Goal: Task Accomplishment & Management: Use online tool/utility

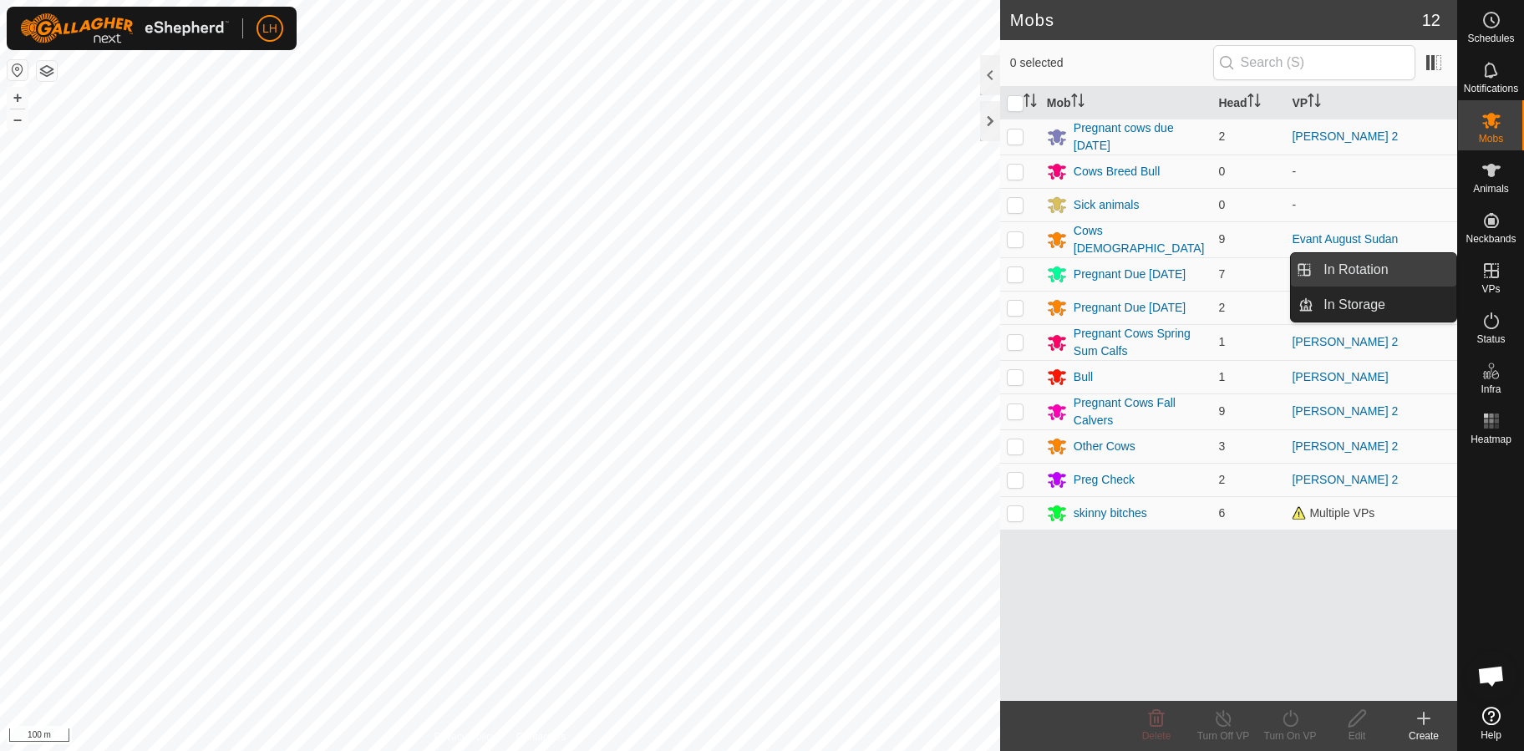
click at [1354, 272] on span "In Rotation" at bounding box center [1355, 270] width 64 height 20
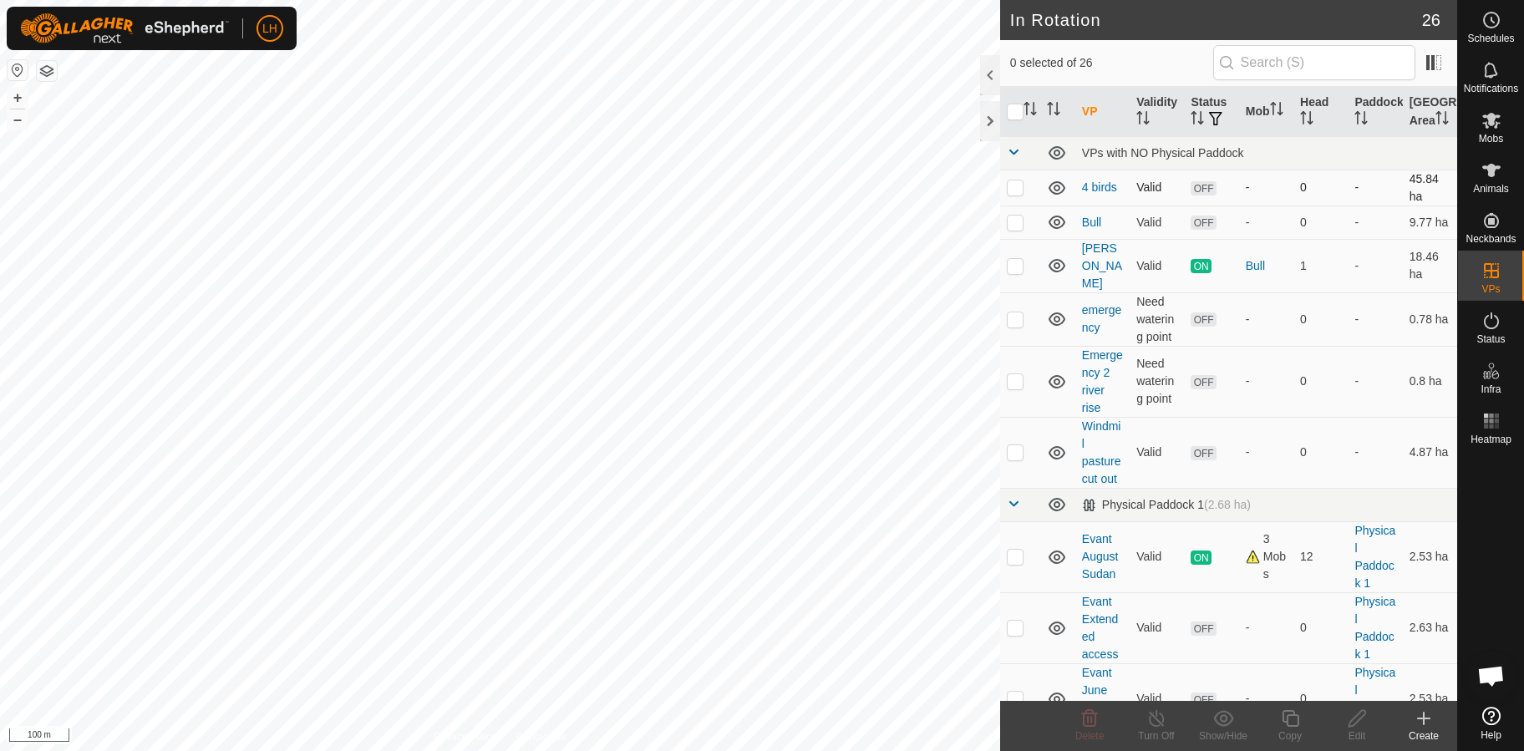
click at [1013, 194] on p-checkbox at bounding box center [1015, 186] width 17 height 13
checkbox input "true"
click at [1055, 274] on icon at bounding box center [1057, 266] width 20 height 20
click at [1353, 714] on icon at bounding box center [1357, 719] width 21 height 20
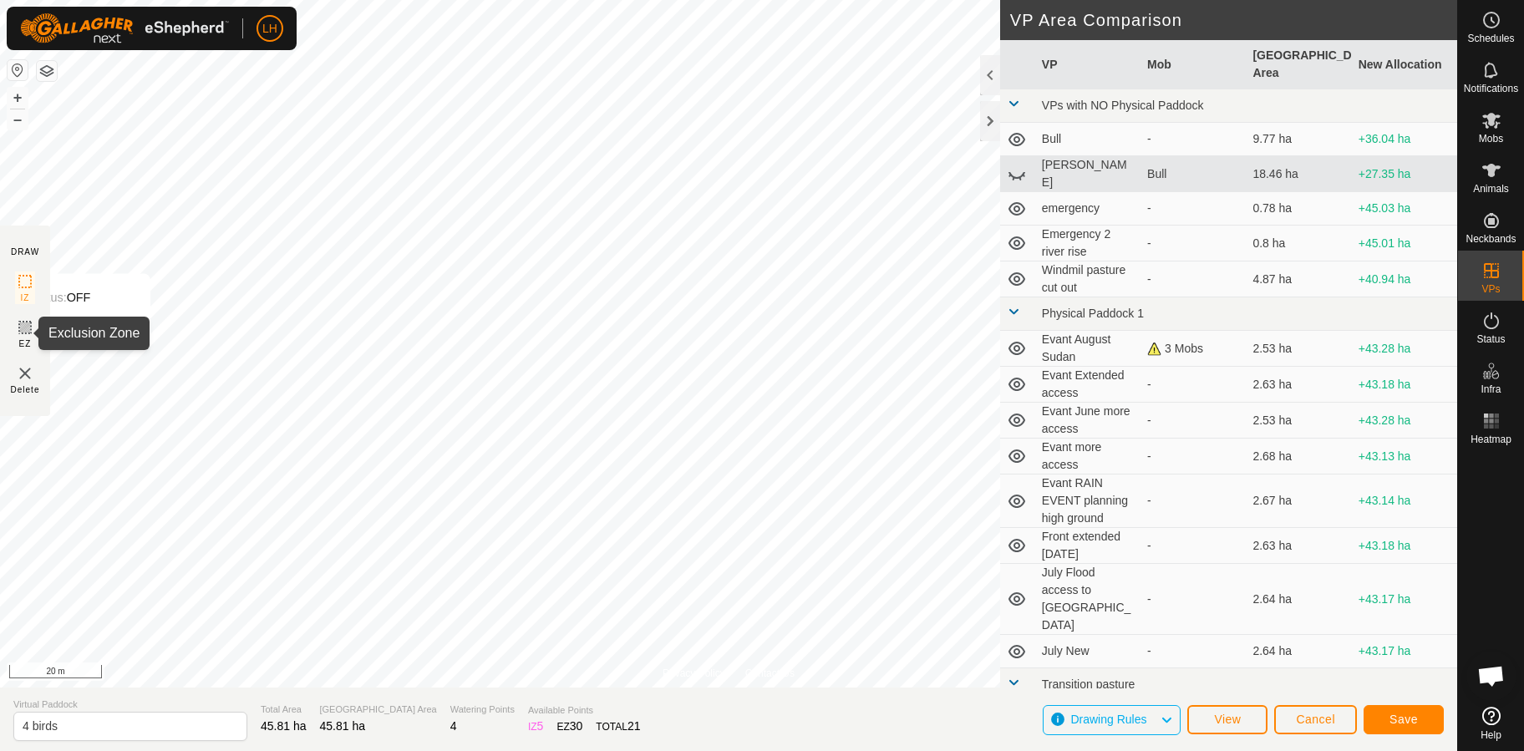
click at [20, 336] on icon at bounding box center [25, 327] width 20 height 20
click at [491, 734] on div "Privacy Policy Contact Us Status: OFF Type: Inclusion Zone + – ⇧ i 20 m DRAW IZ…" at bounding box center [728, 375] width 1457 height 751
click at [45, 66] on button "button" at bounding box center [47, 71] width 20 height 20
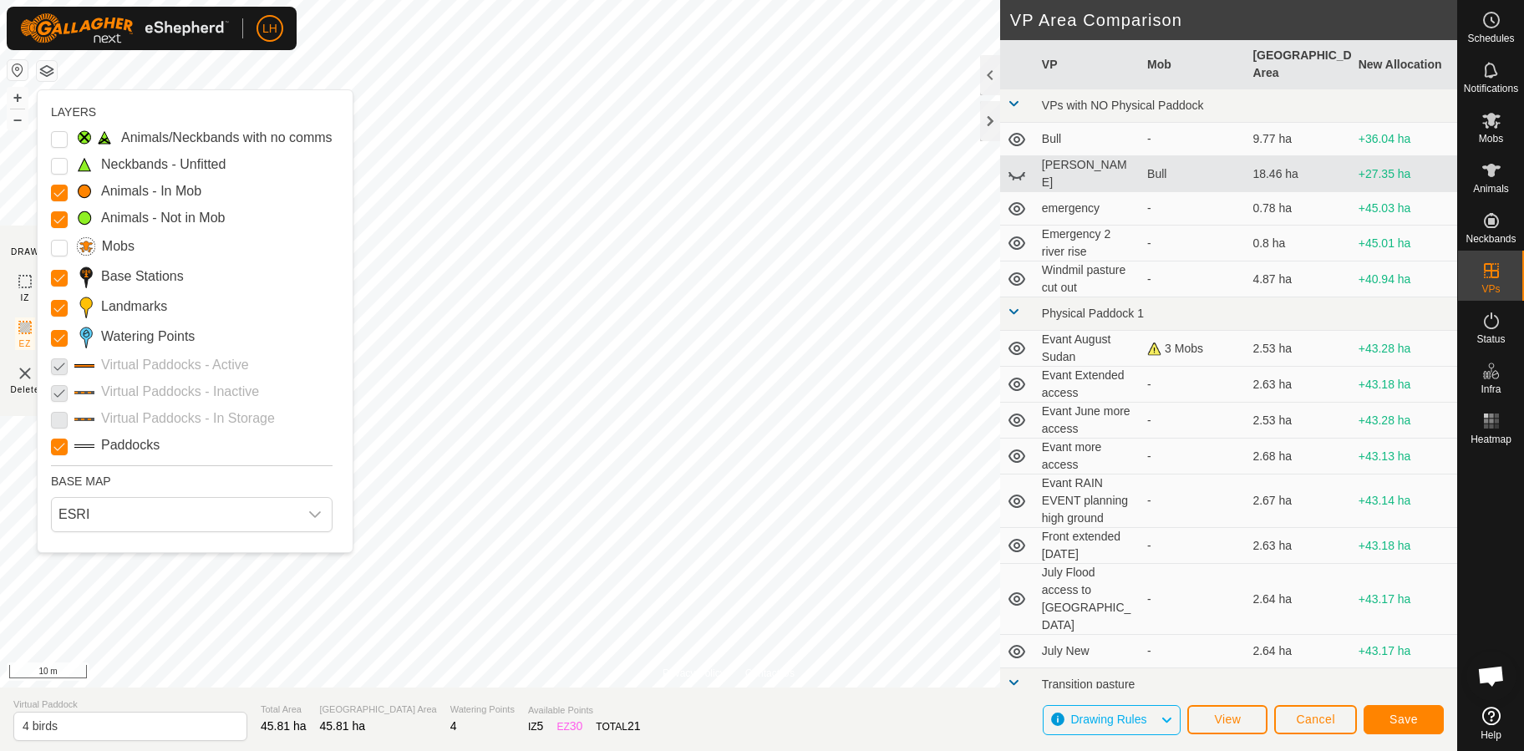
click at [46, 69] on button "button" at bounding box center [47, 71] width 20 height 20
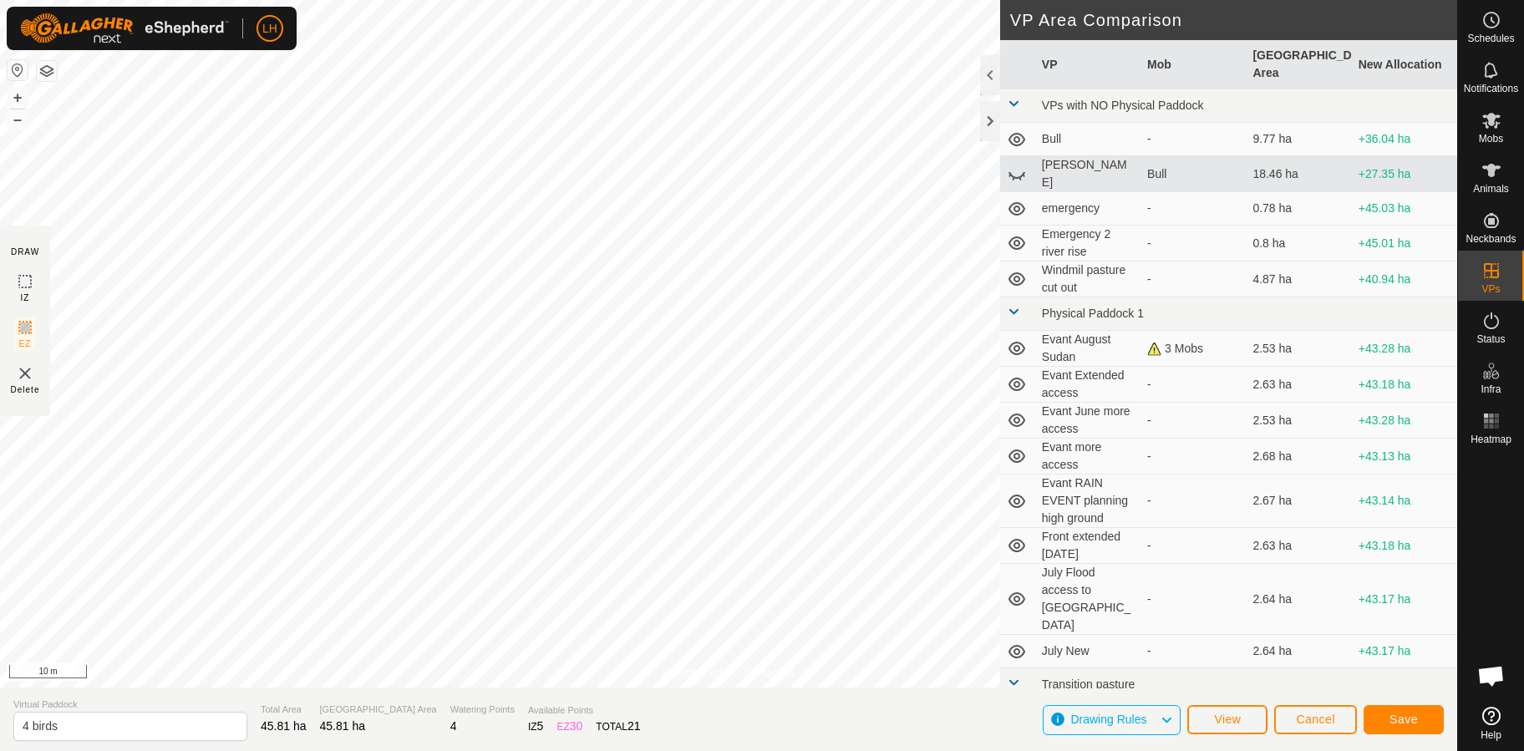
click at [46, 69] on button "button" at bounding box center [47, 71] width 20 height 20
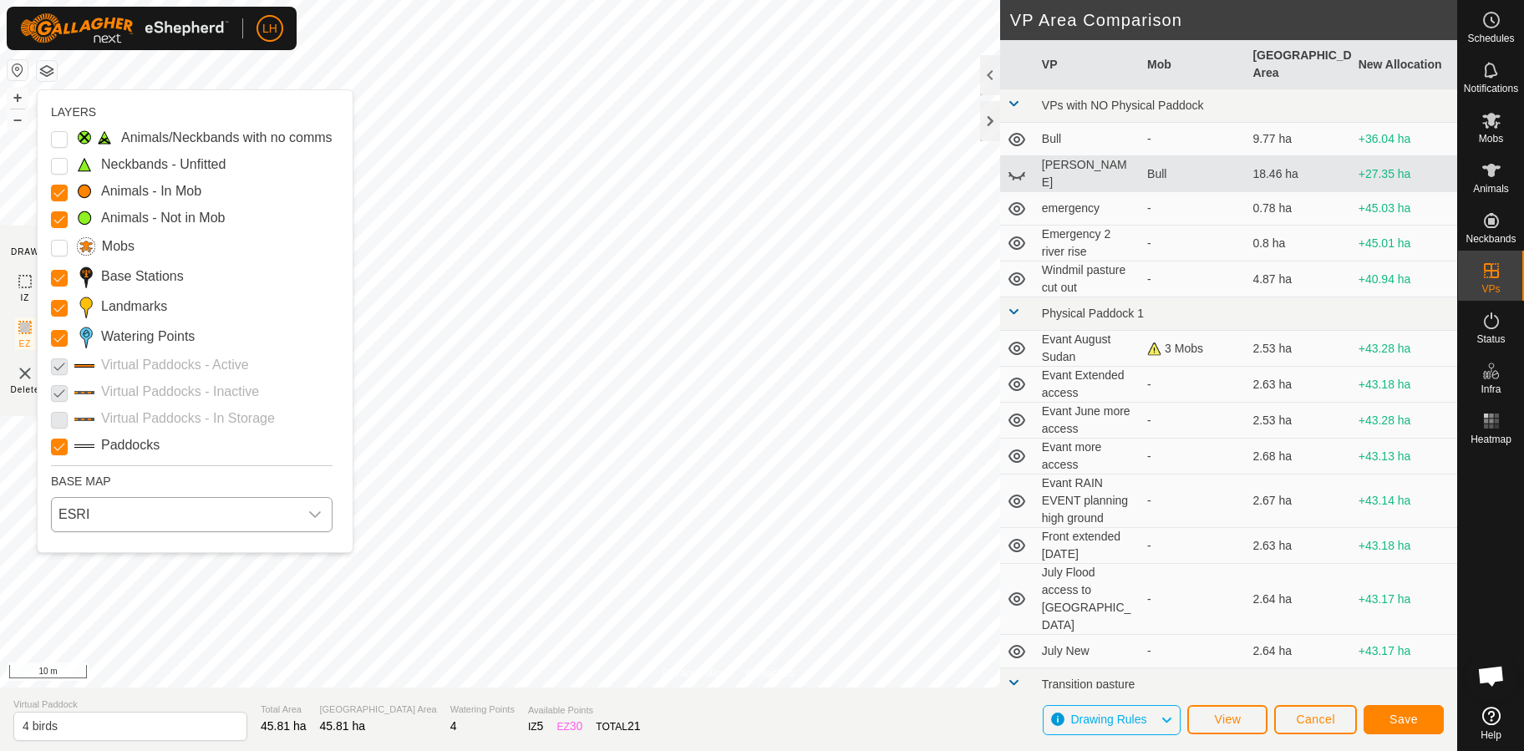
click at [104, 516] on span "ESRI" at bounding box center [175, 514] width 246 height 33
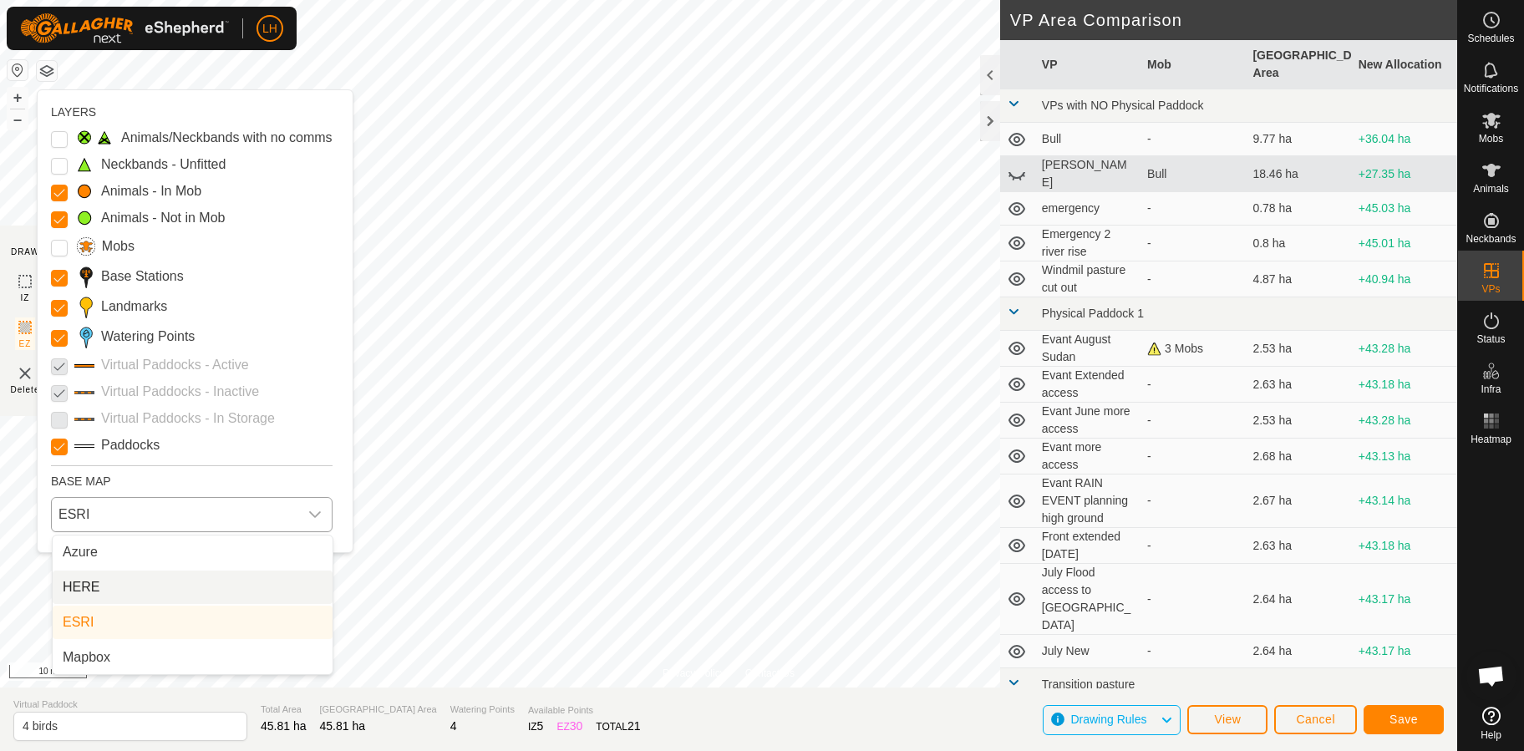
click at [97, 581] on li "HERE" at bounding box center [193, 587] width 280 height 33
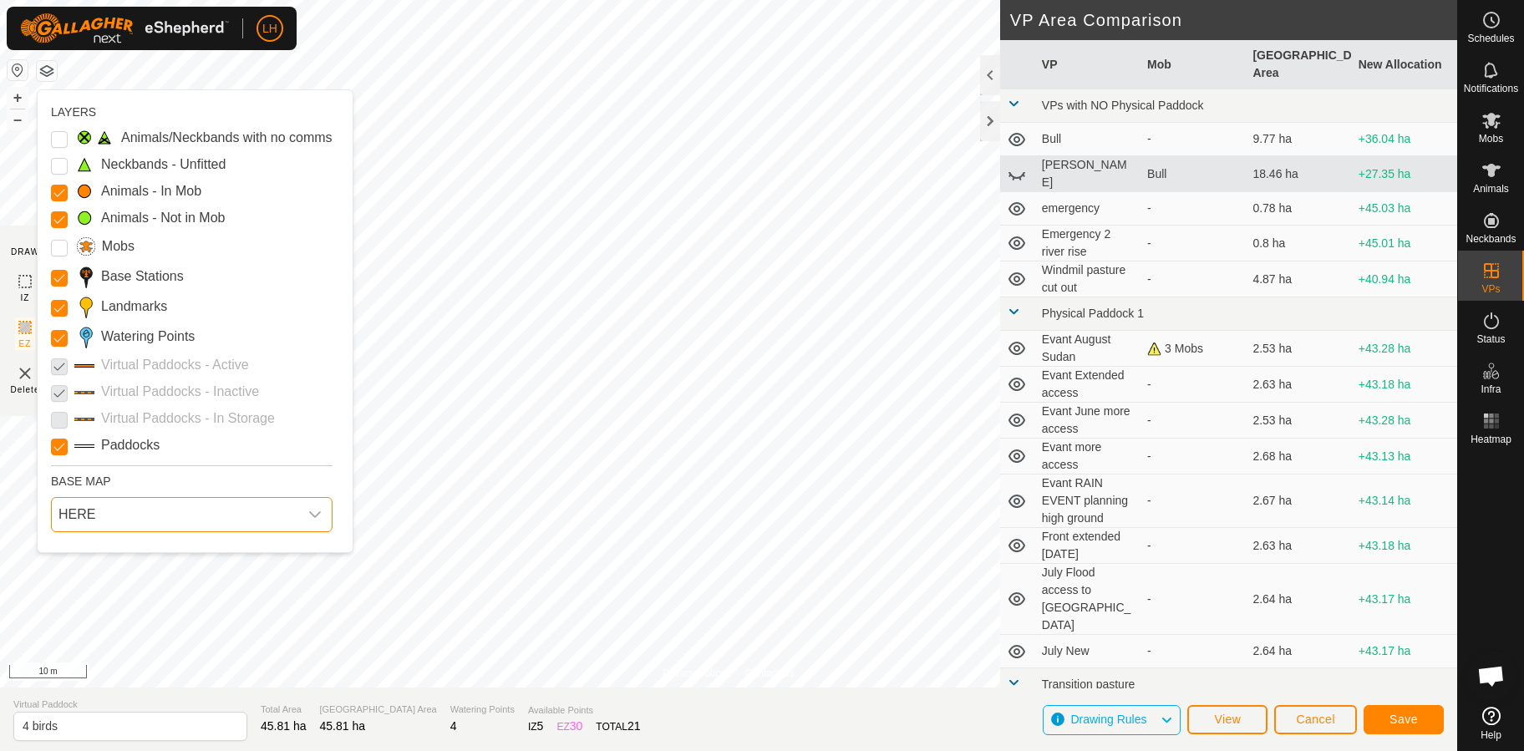
click at [114, 516] on span "HERE" at bounding box center [175, 514] width 246 height 33
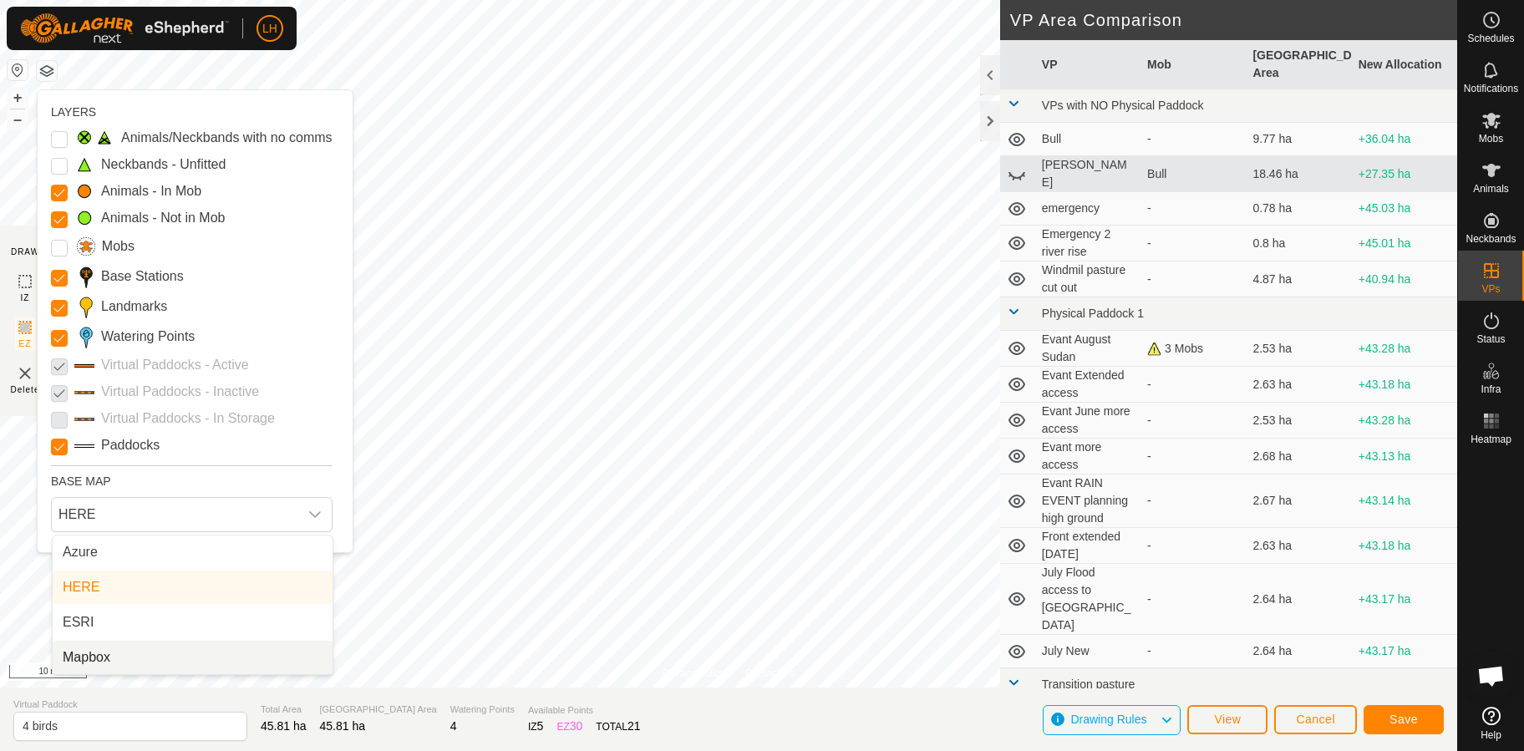
click at [78, 653] on li "Mapbox" at bounding box center [193, 657] width 280 height 33
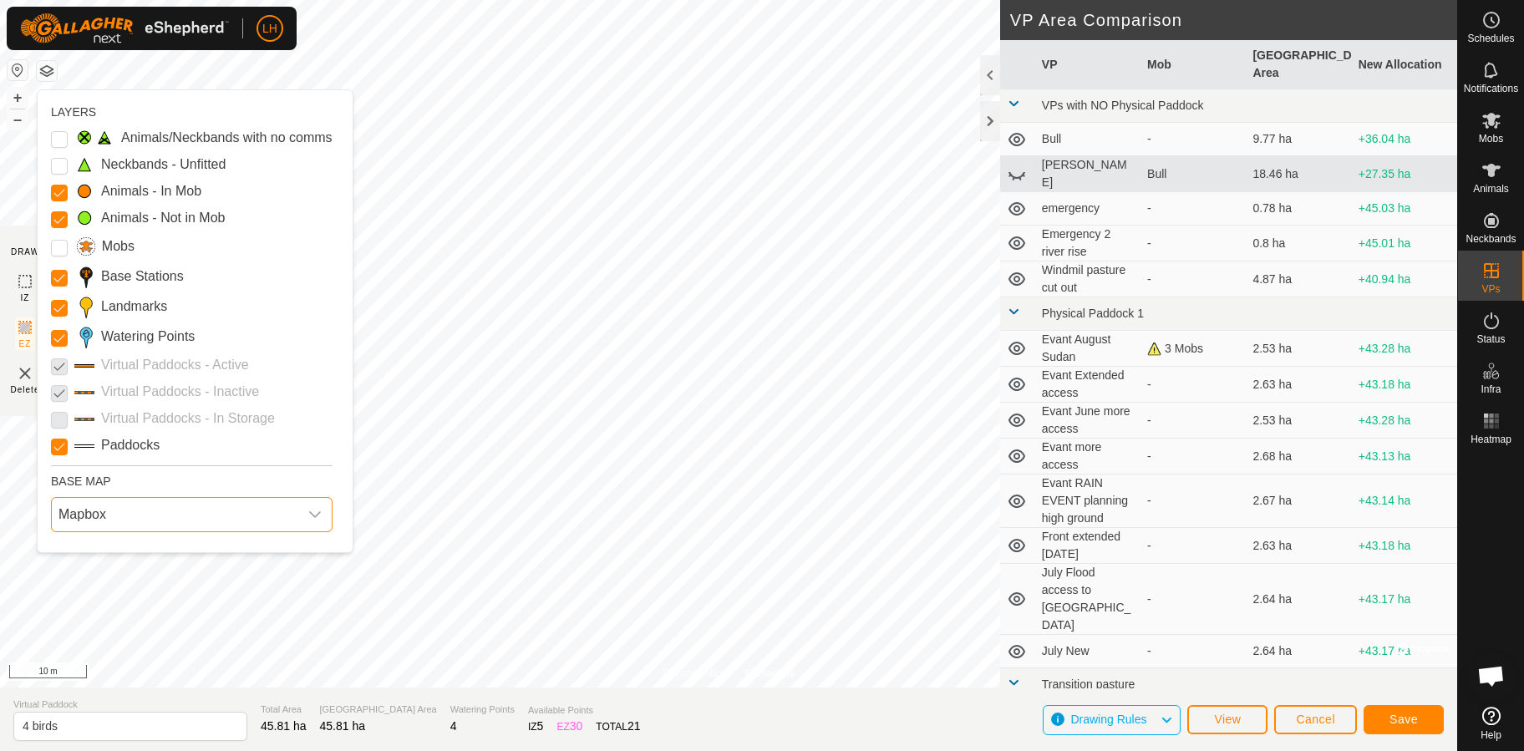
click at [82, 519] on span "Mapbox" at bounding box center [175, 514] width 246 height 33
click at [82, 551] on li "Azure" at bounding box center [193, 552] width 280 height 33
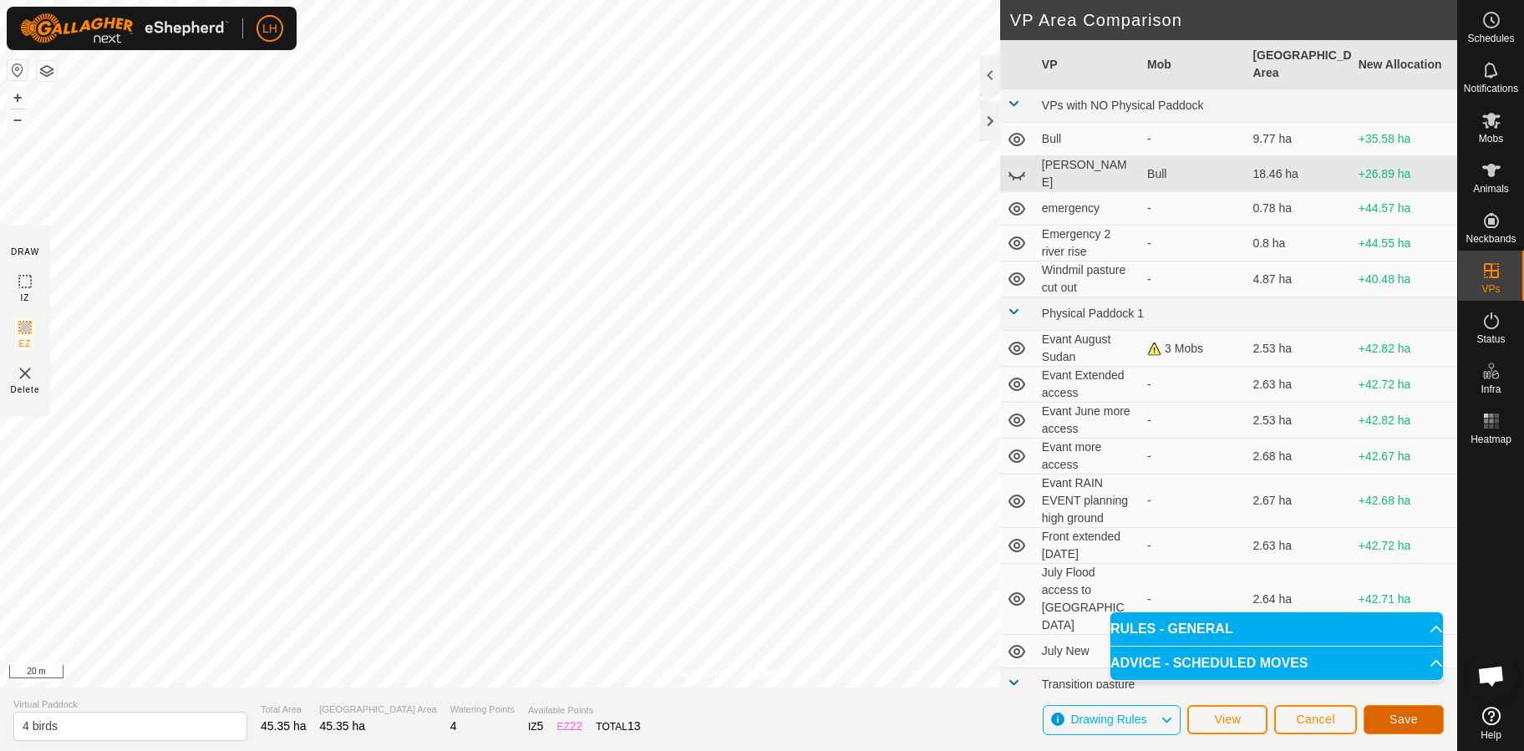
click at [1406, 714] on span "Save" at bounding box center [1403, 719] width 28 height 13
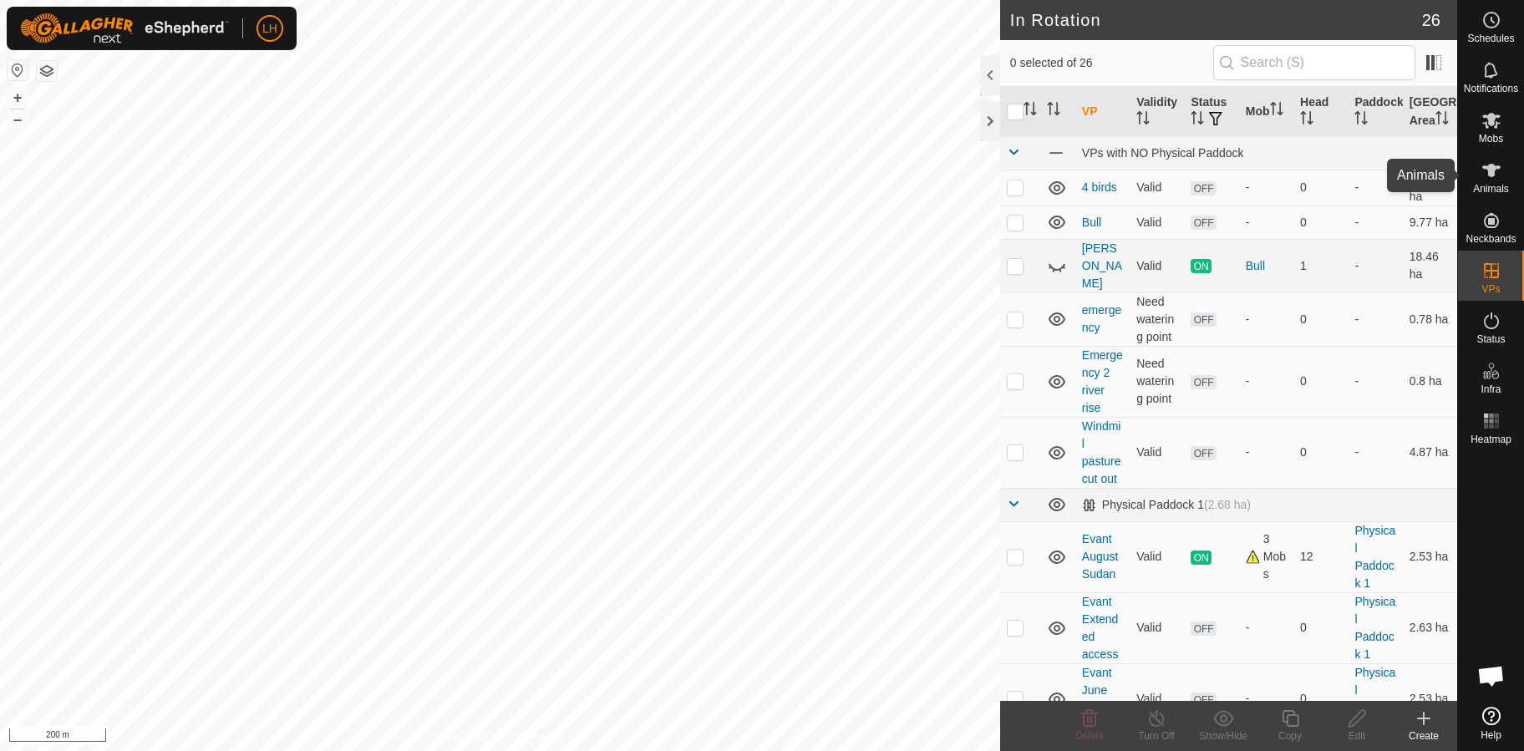
click at [1495, 178] on icon at bounding box center [1491, 170] width 20 height 20
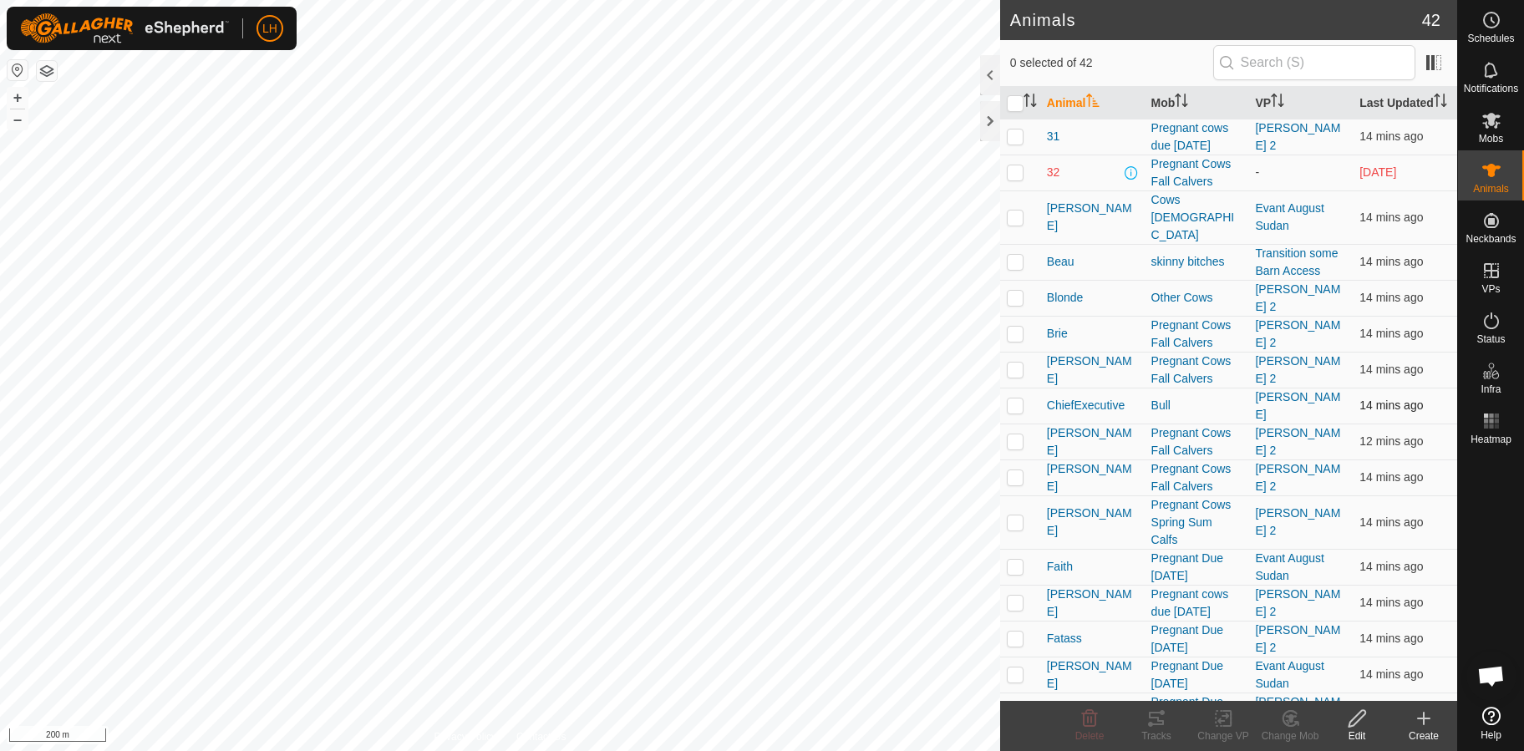
click at [1015, 403] on p-checkbox at bounding box center [1015, 405] width 17 height 13
checkbox input "true"
click at [1222, 719] on icon at bounding box center [1223, 719] width 21 height 20
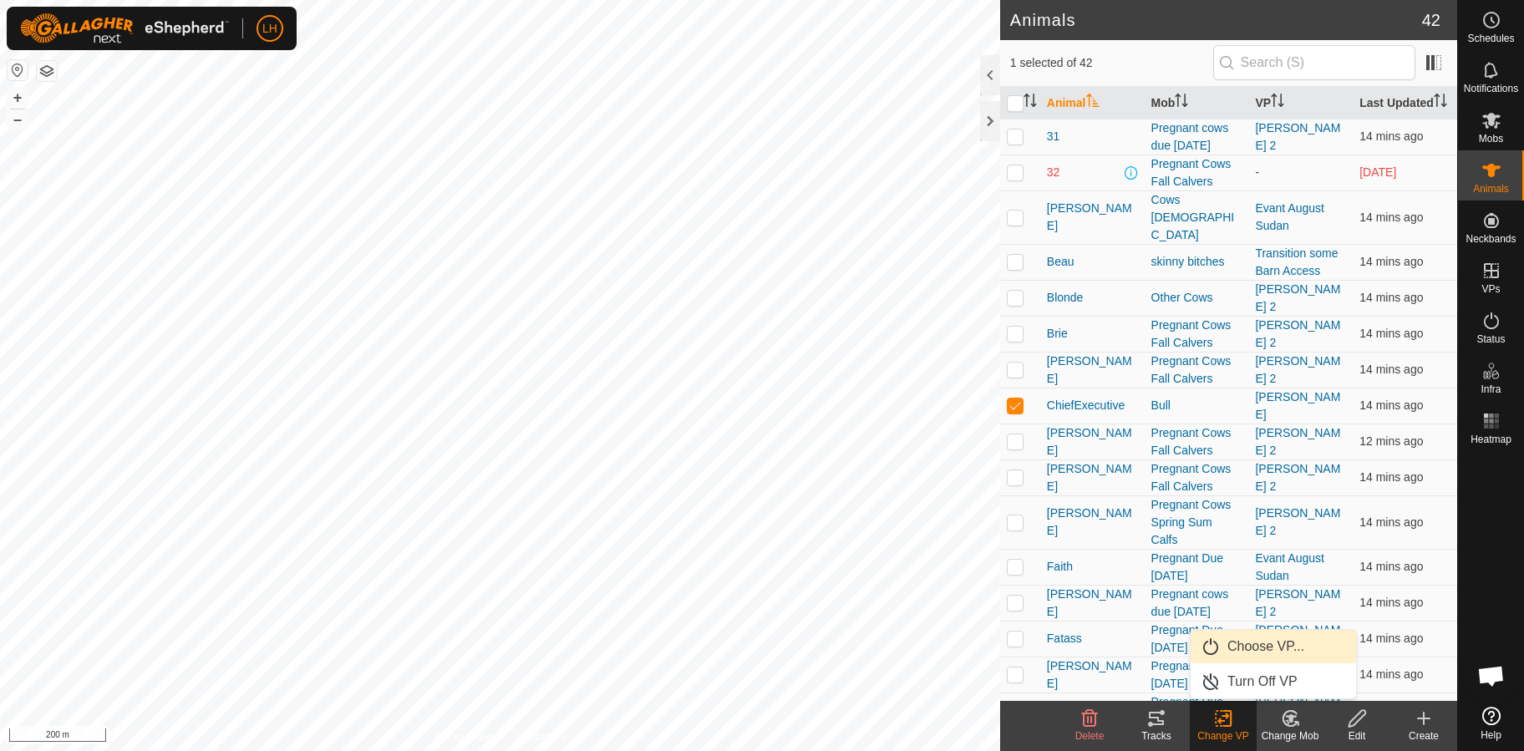
click at [1245, 645] on link "Choose VP..." at bounding box center [1273, 646] width 165 height 33
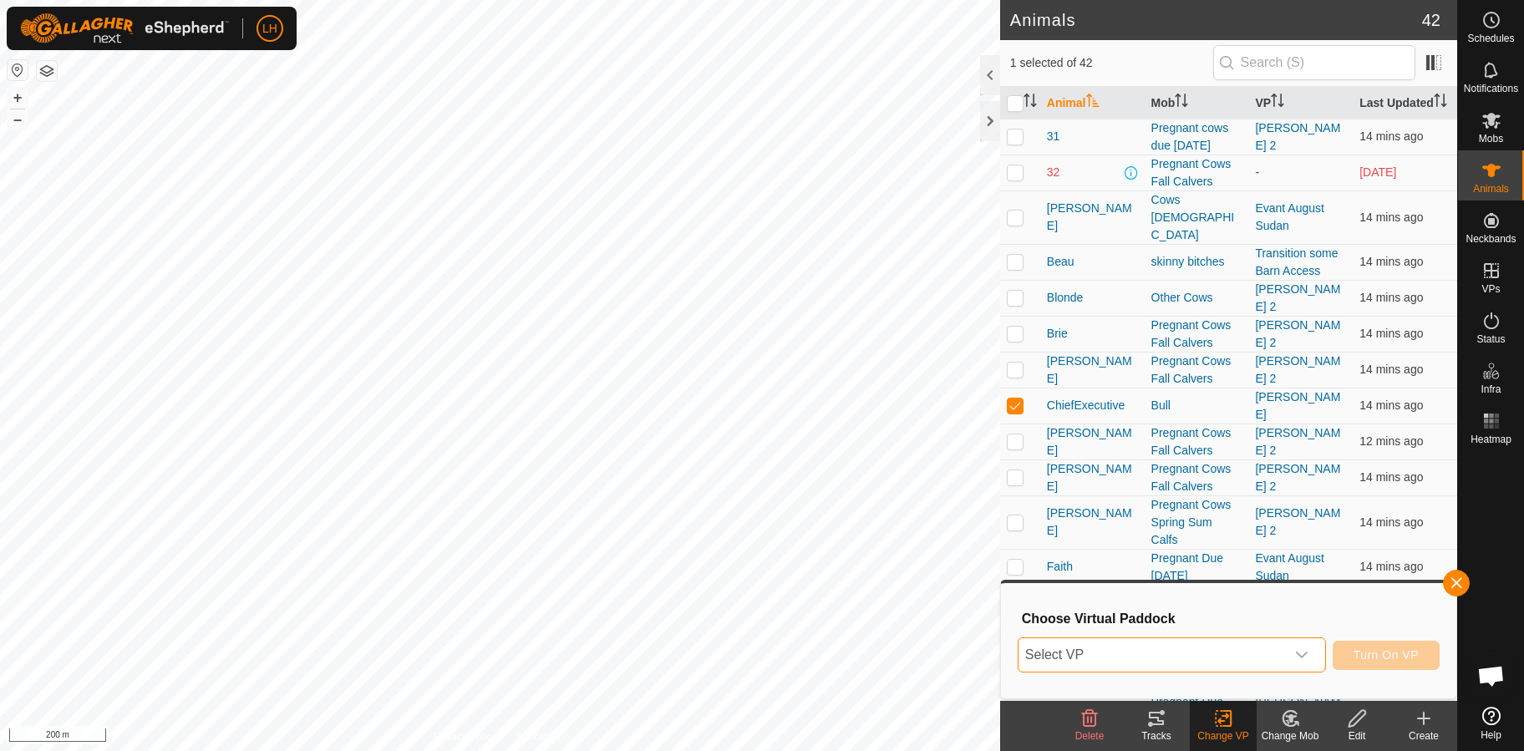
click at [1220, 668] on span "Select VP" at bounding box center [1151, 654] width 267 height 33
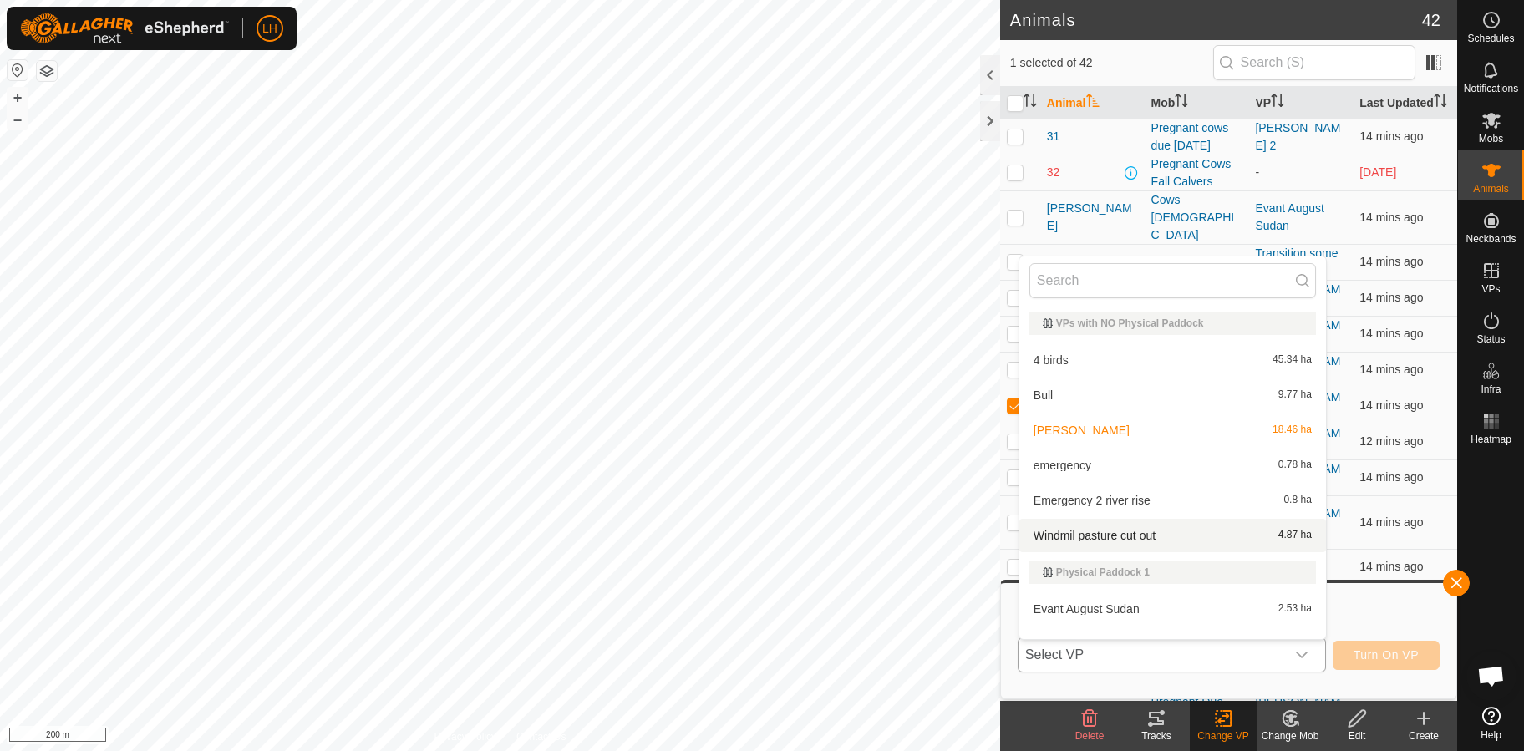
scroll to position [22, 0]
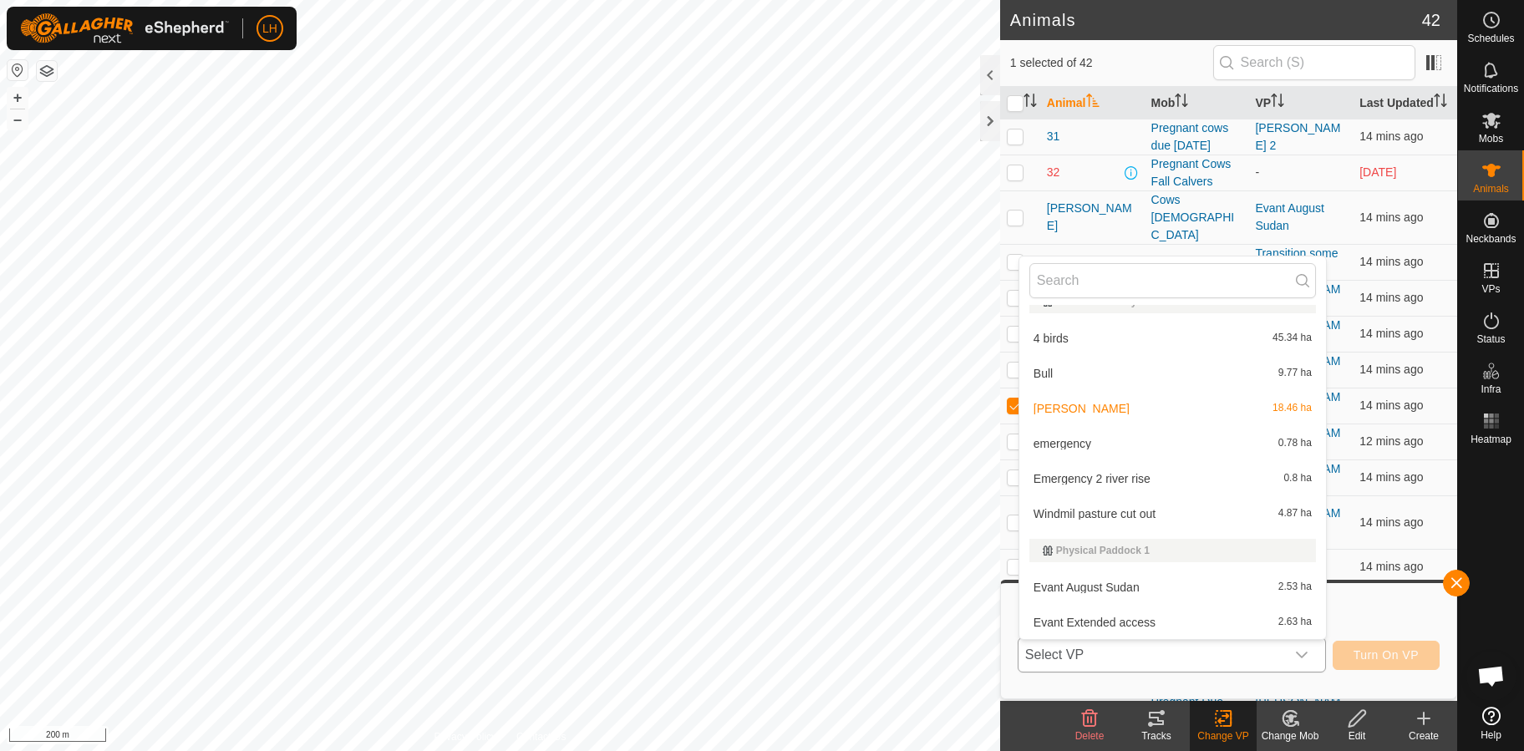
click at [1090, 340] on li "4 birds 45.34 ha" at bounding box center [1172, 338] width 307 height 33
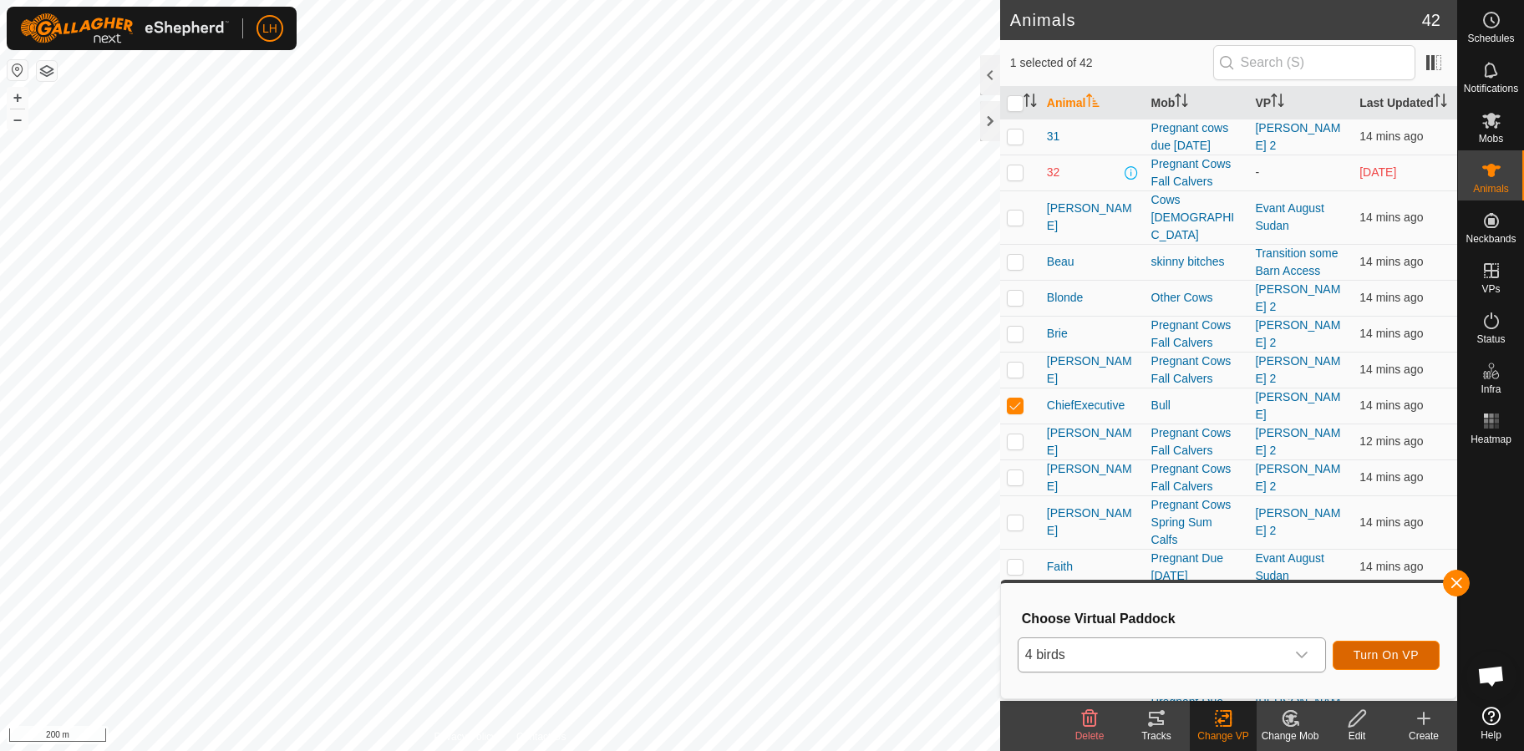
click at [1397, 653] on span "Turn On VP" at bounding box center [1386, 654] width 65 height 13
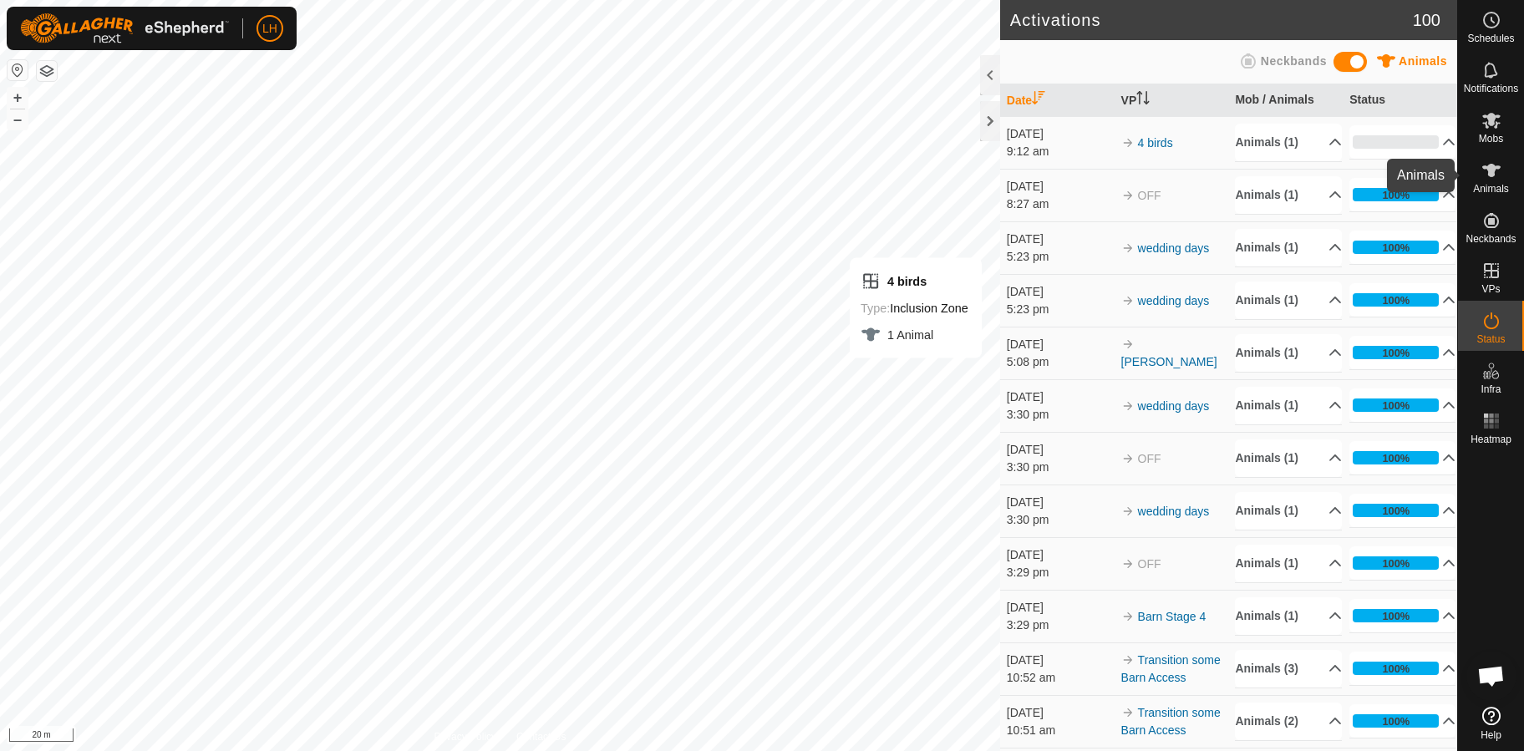
click at [1495, 166] on icon at bounding box center [1491, 170] width 18 height 13
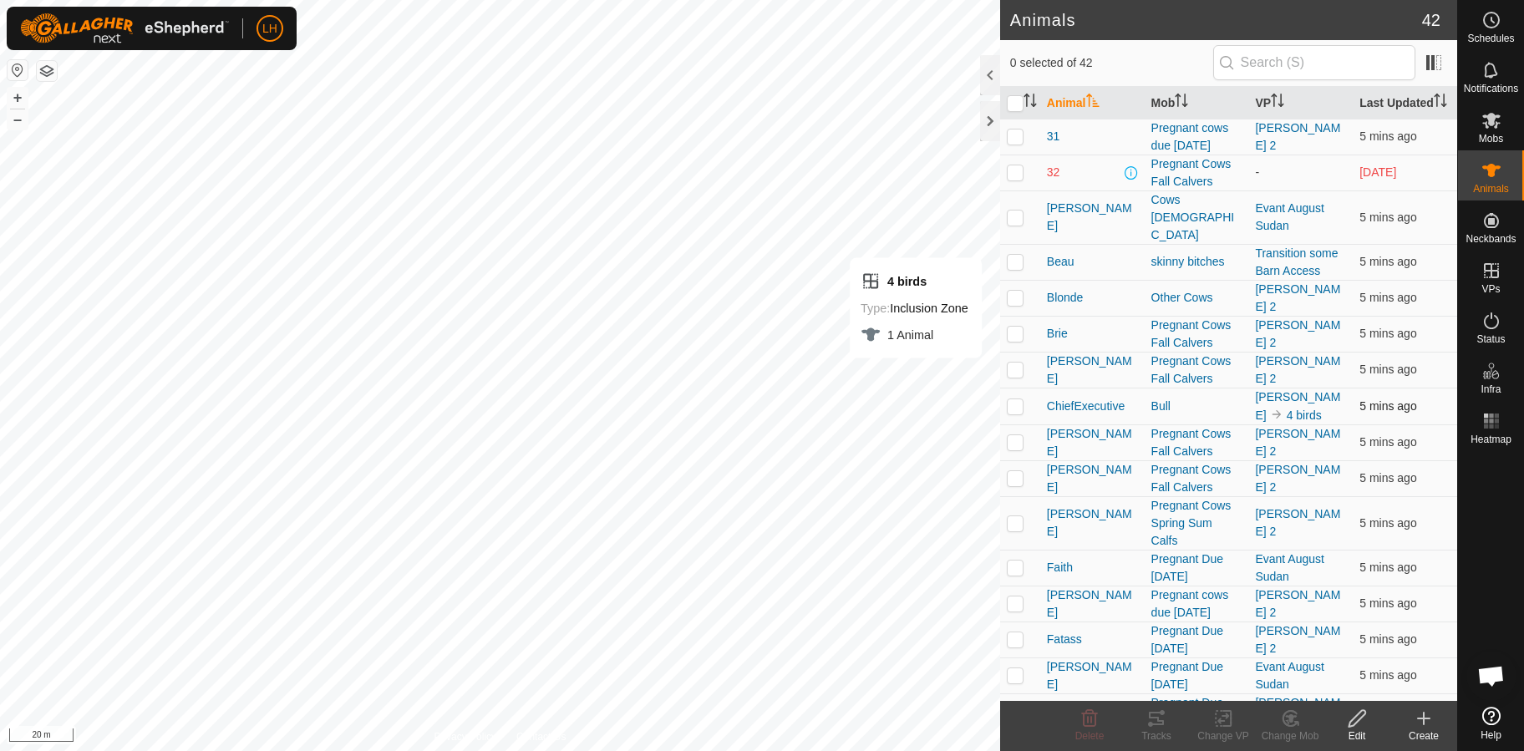
click at [1011, 402] on p-checkbox at bounding box center [1015, 405] width 17 height 13
click at [1145, 719] on tracks-svg-icon at bounding box center [1156, 719] width 67 height 20
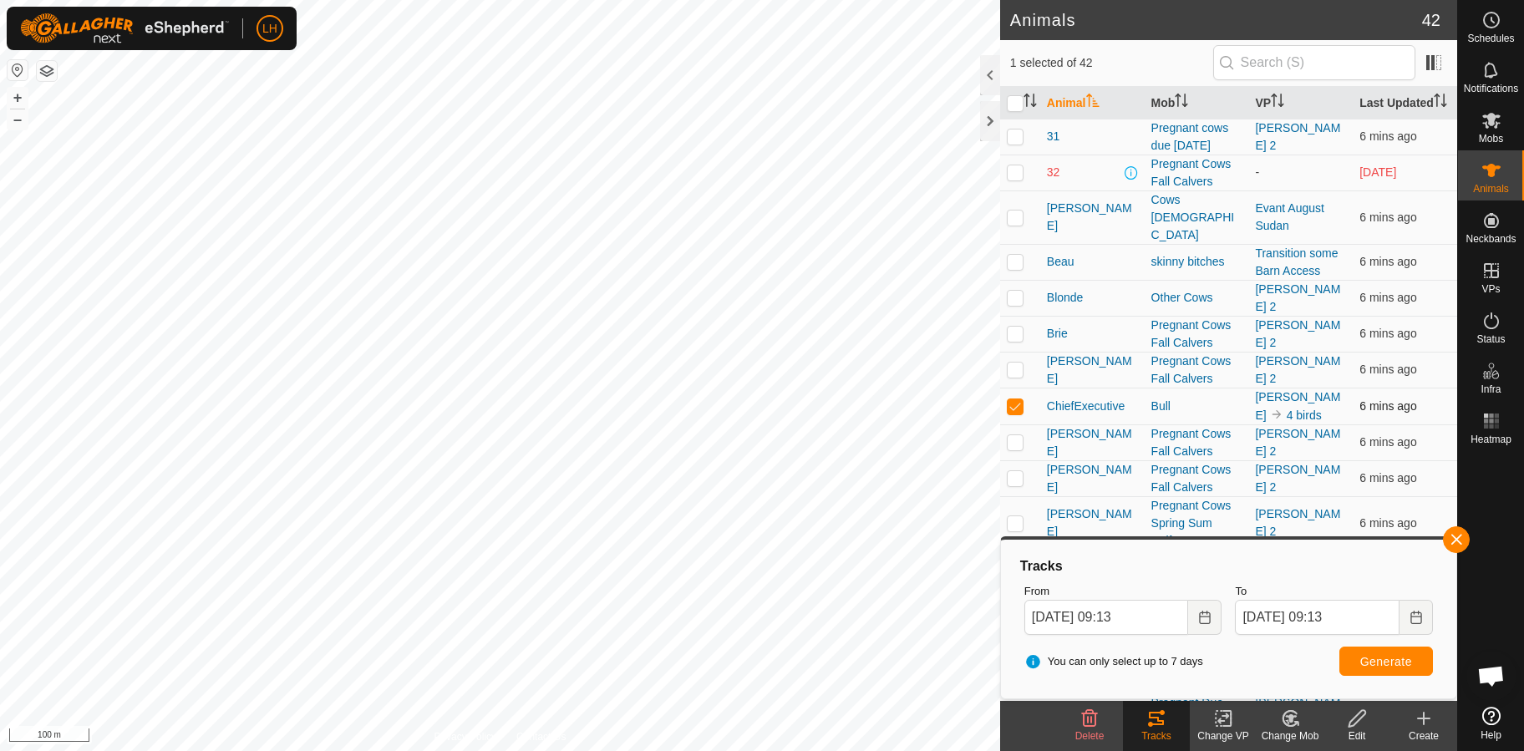
click at [1018, 404] on p-checkbox at bounding box center [1015, 405] width 17 height 13
checkbox input "false"
click at [1255, 113] on th "VP" at bounding box center [1300, 103] width 104 height 33
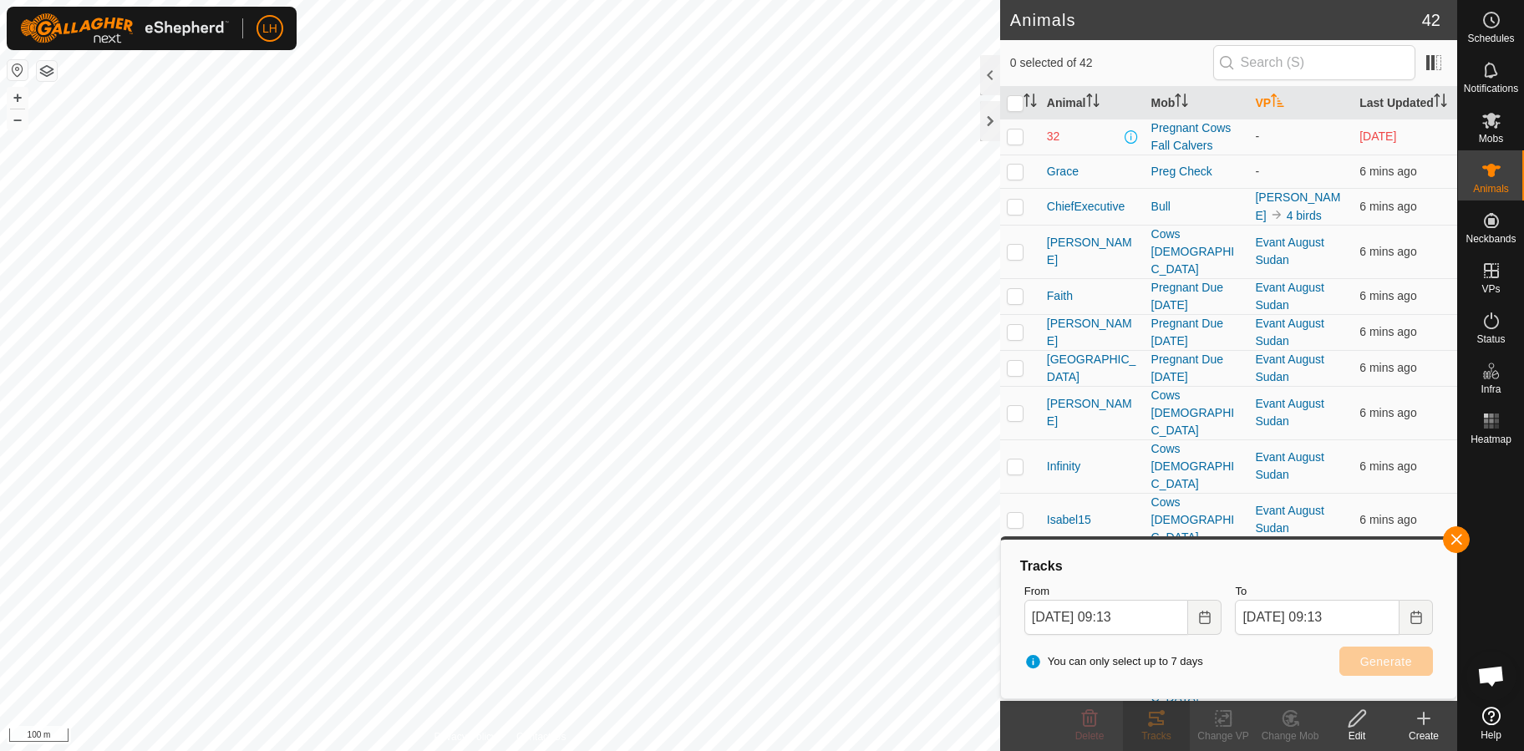
click at [1255, 113] on th "VP" at bounding box center [1300, 103] width 104 height 33
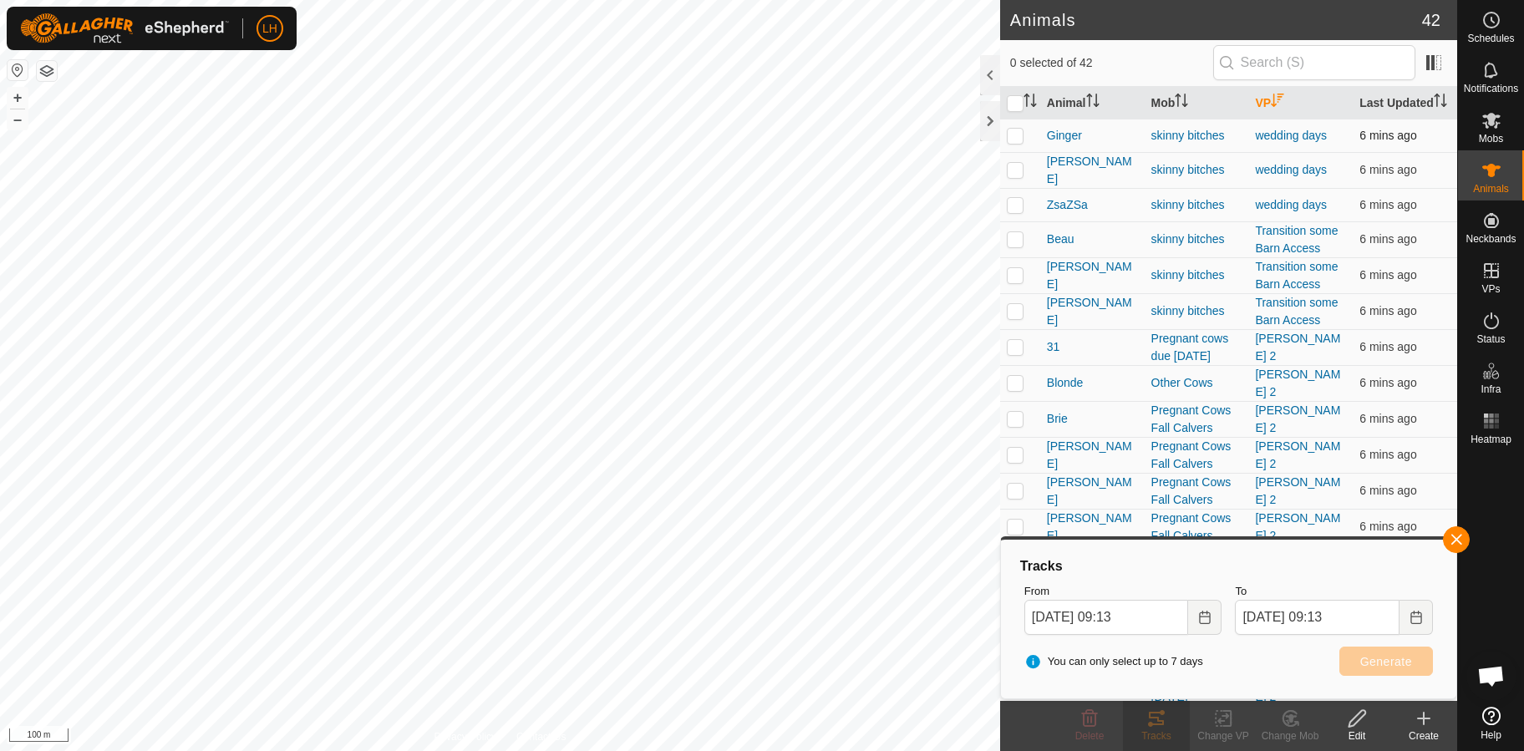
click at [1014, 152] on td at bounding box center [1020, 135] width 40 height 33
checkbox input "true"
click at [1019, 176] on p-checkbox at bounding box center [1015, 169] width 17 height 13
checkbox input "true"
click at [1012, 211] on p-checkbox at bounding box center [1015, 204] width 17 height 13
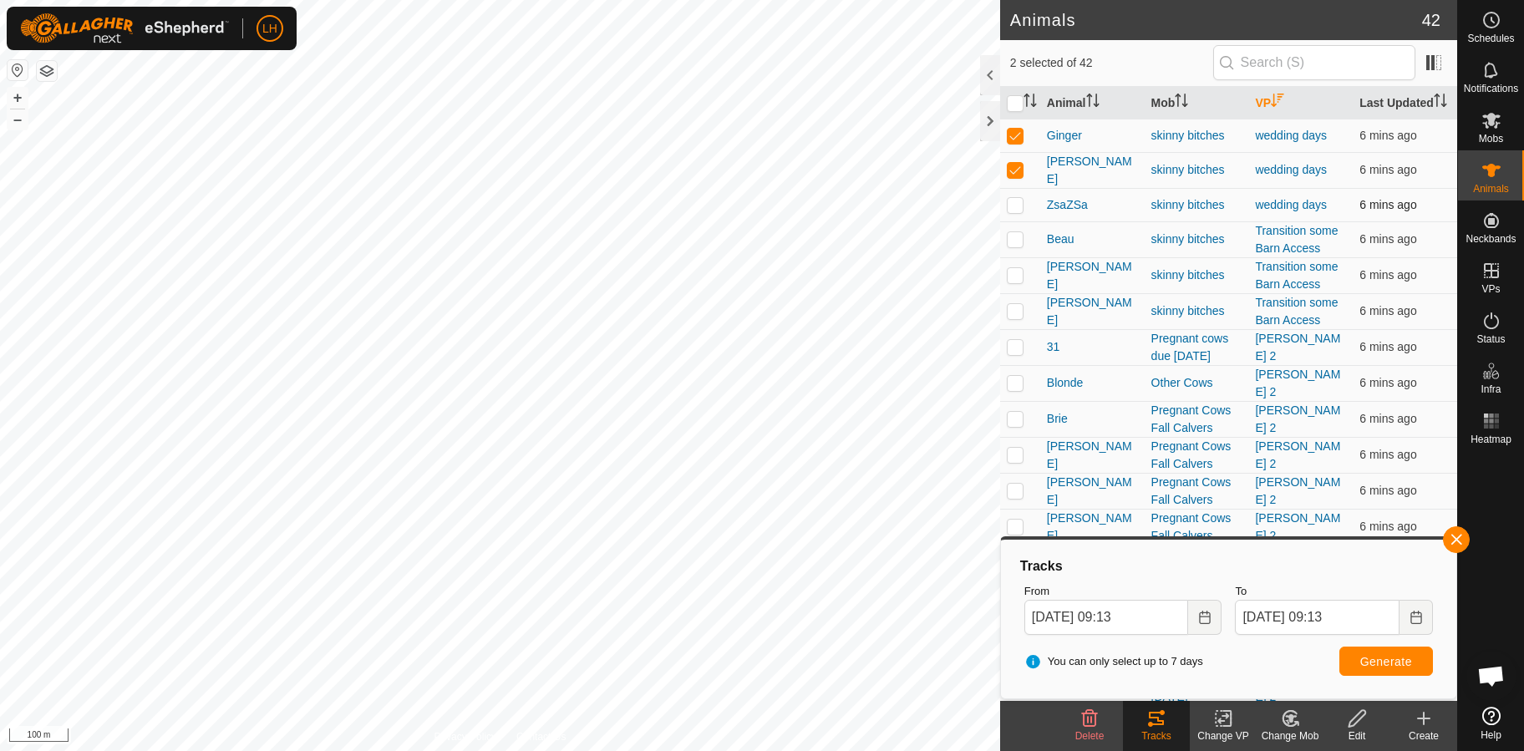
checkbox input "true"
click at [1386, 657] on span "Generate" at bounding box center [1386, 661] width 52 height 13
click at [13, 69] on button "button" at bounding box center [18, 70] width 20 height 20
click at [1021, 109] on input "checkbox" at bounding box center [1015, 103] width 17 height 17
checkbox input "true"
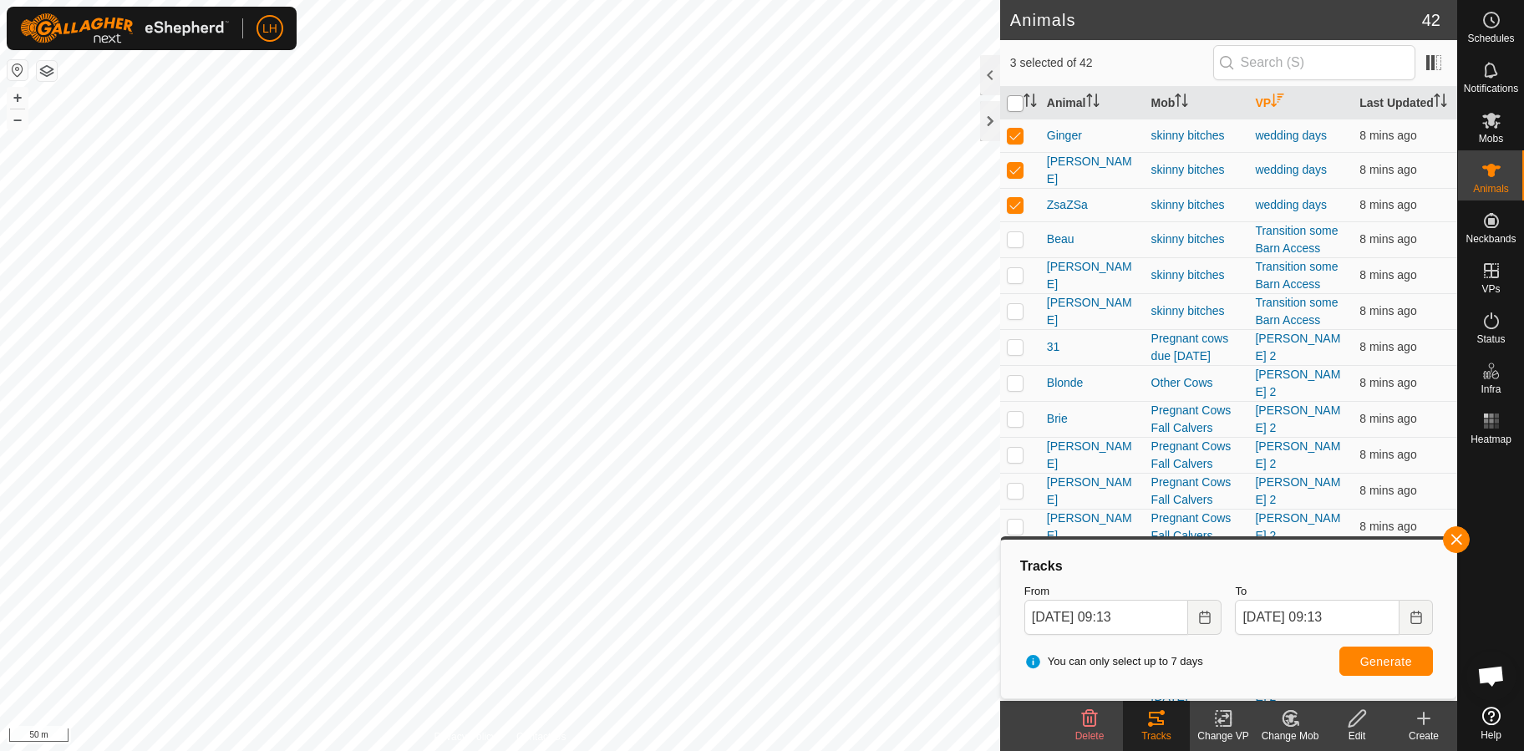
checkbox input "true"
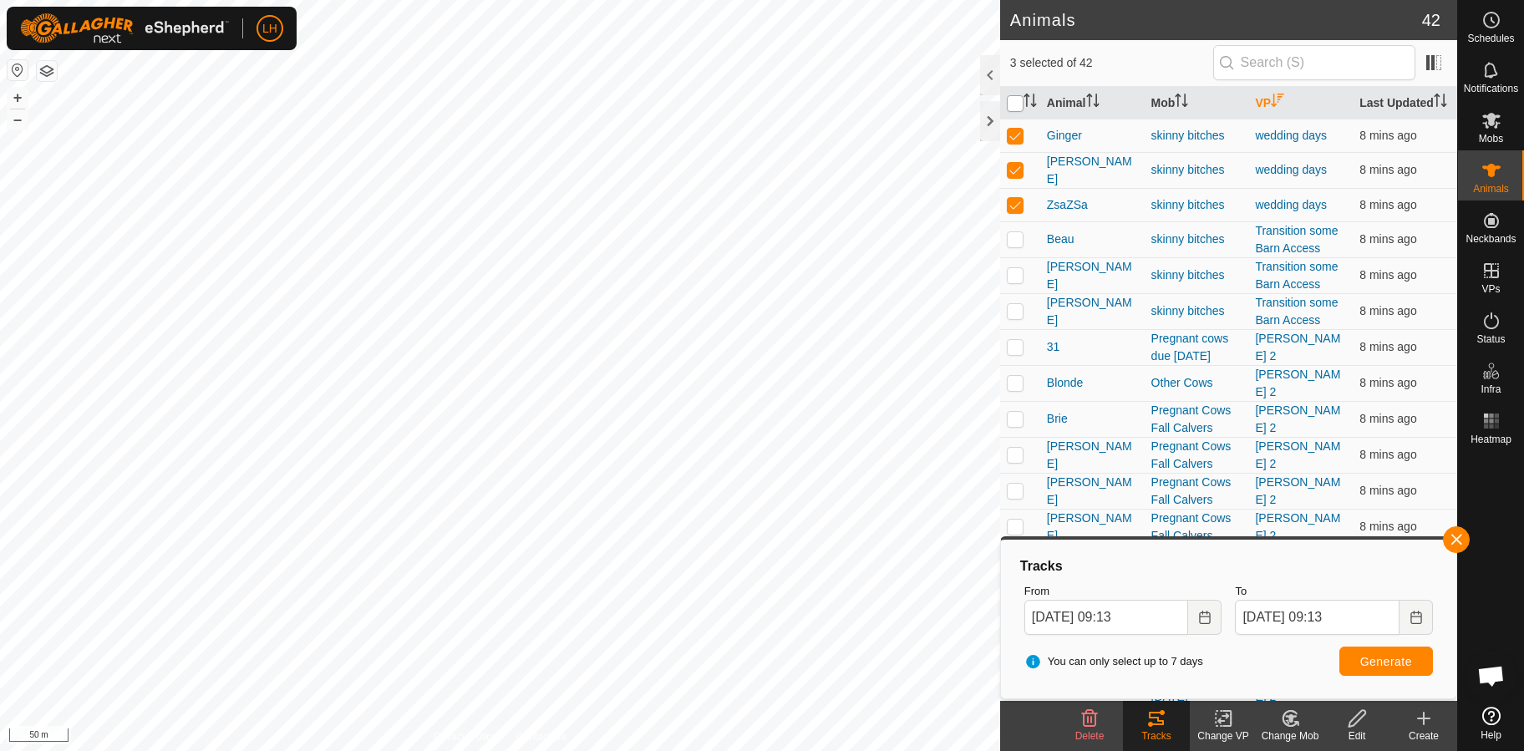
checkbox input "true"
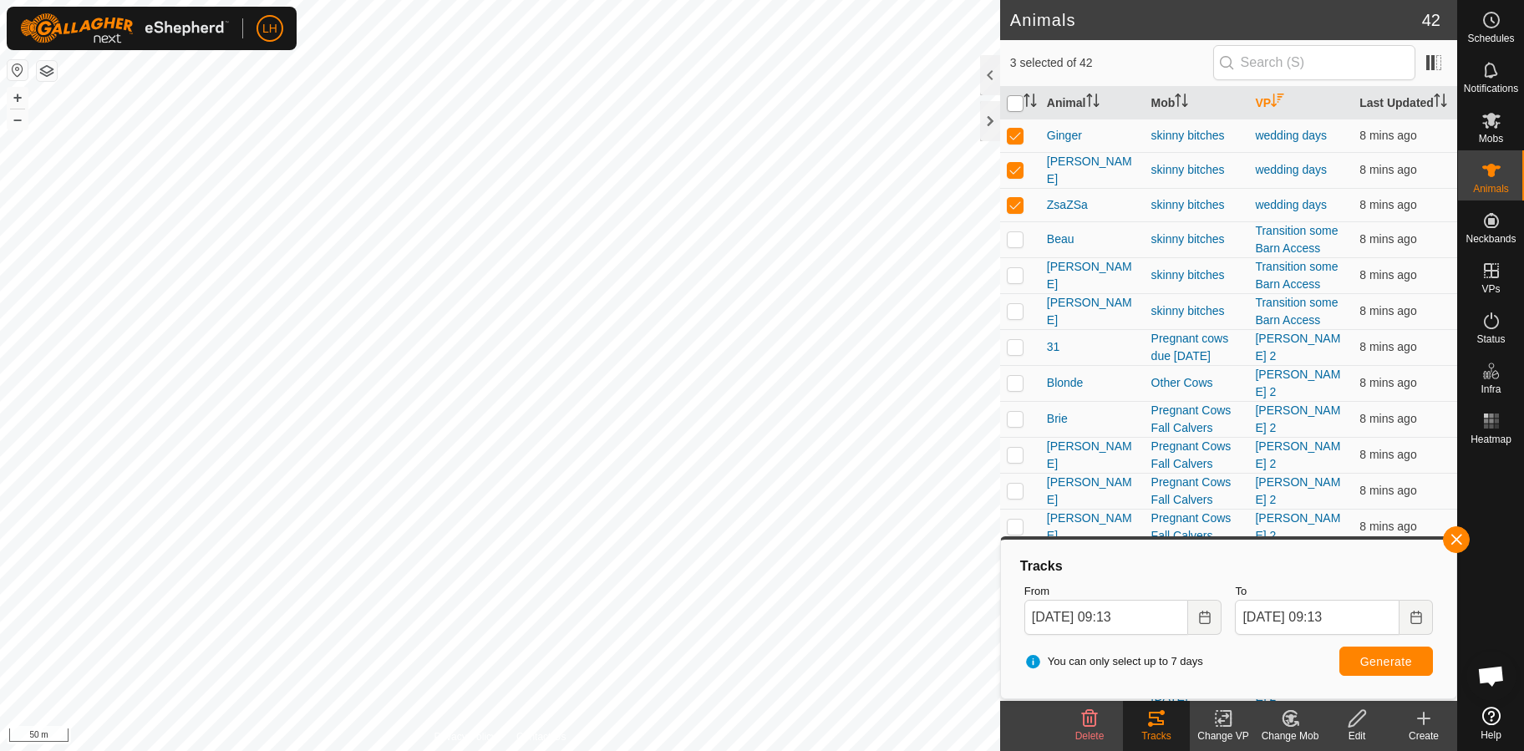
checkbox input "true"
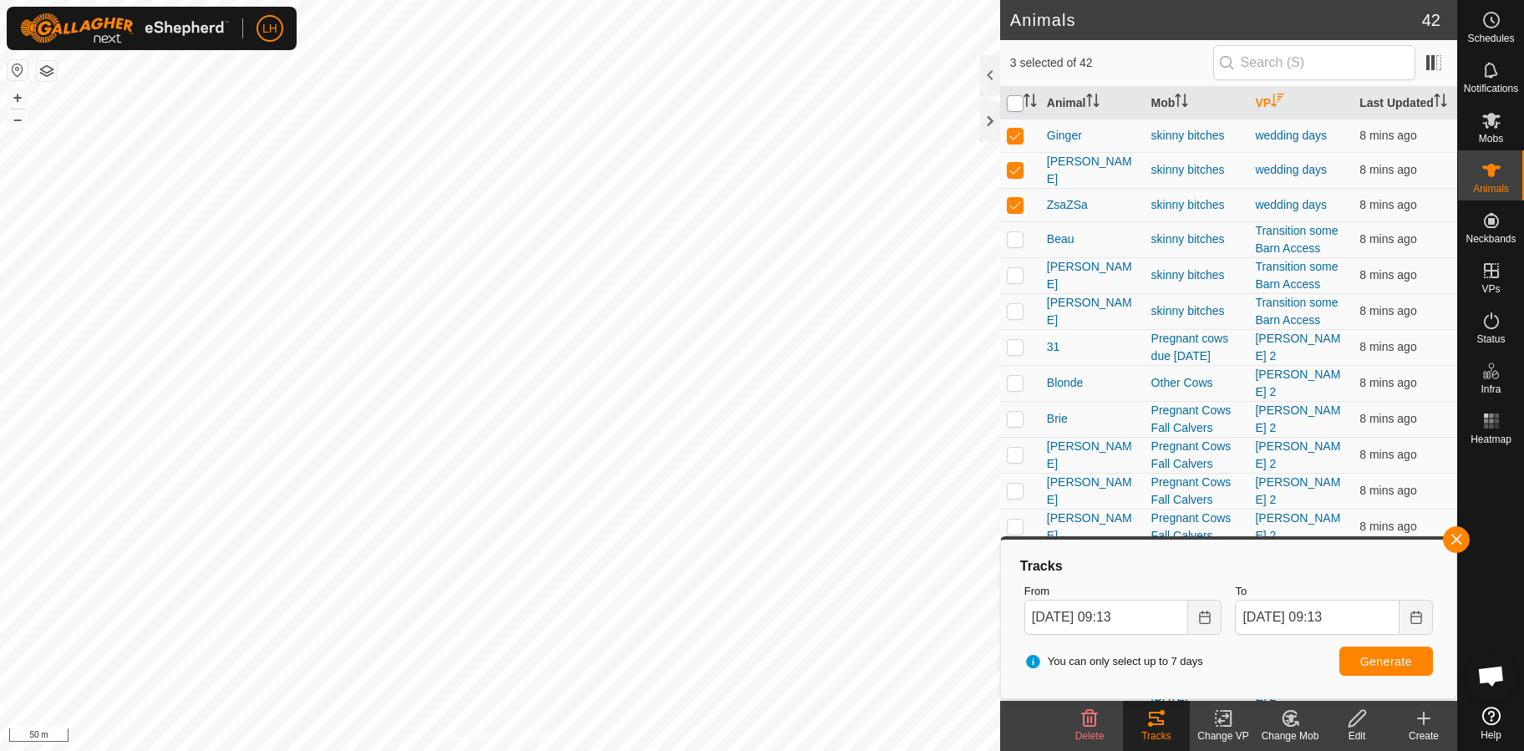
checkbox input "true"
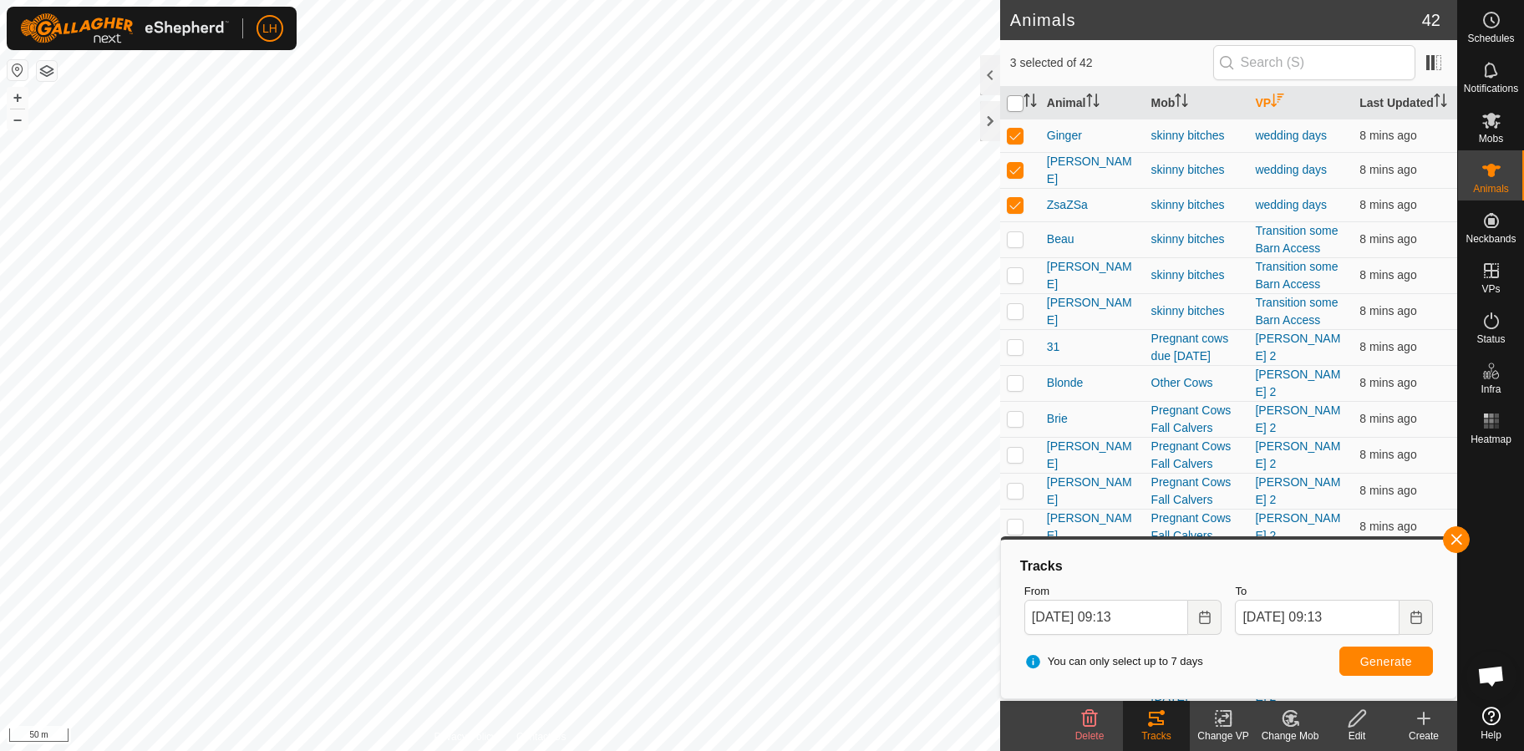
checkbox input "true"
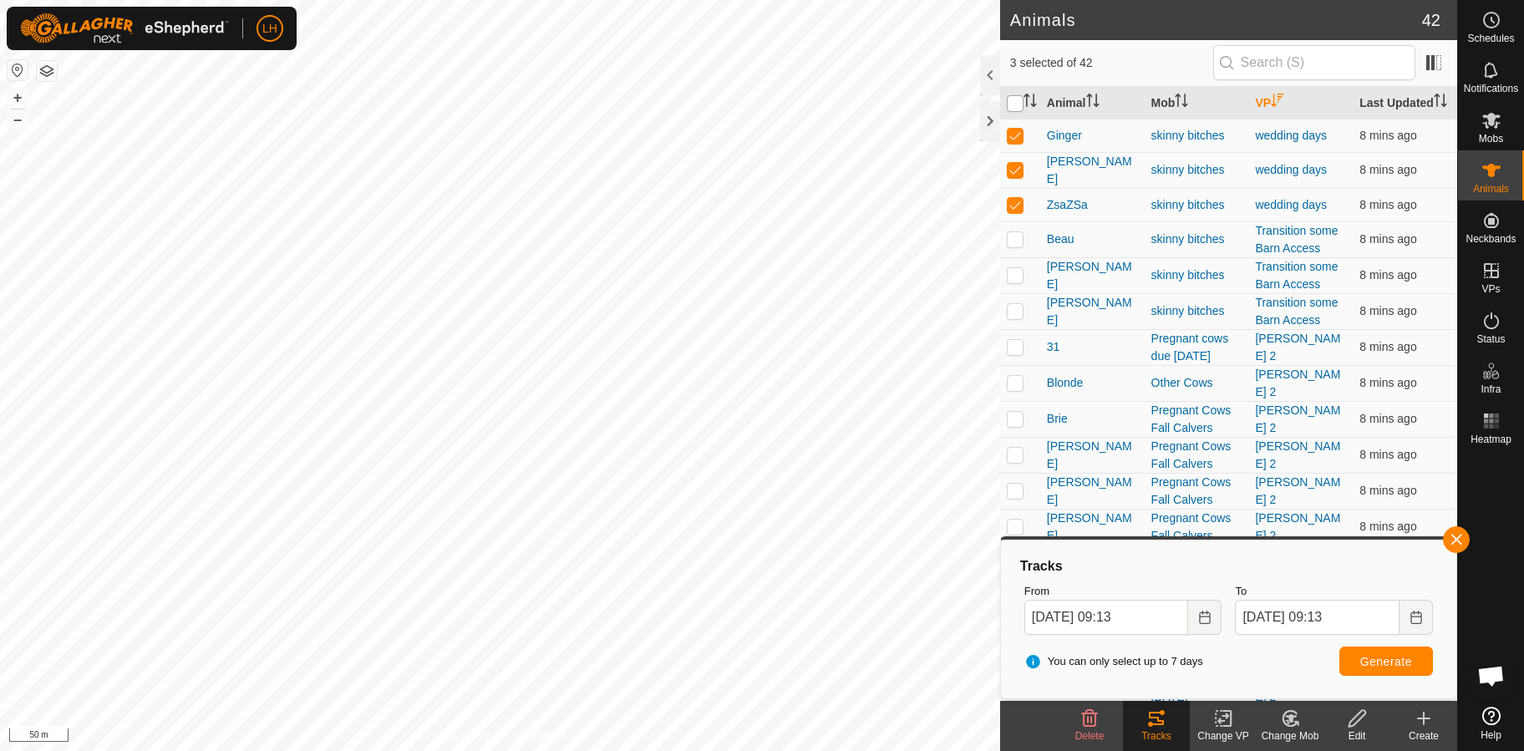
checkbox input "true"
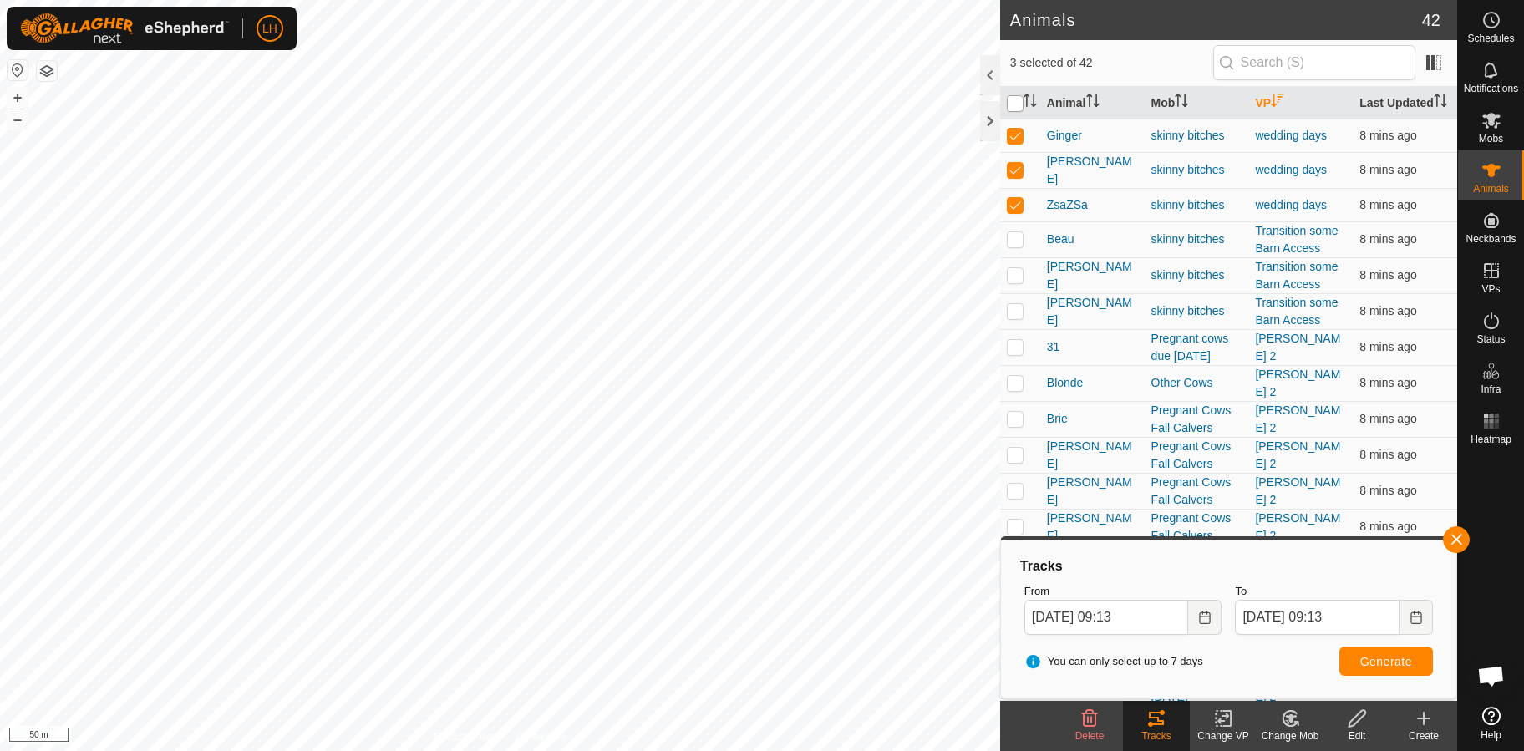
checkbox input "true"
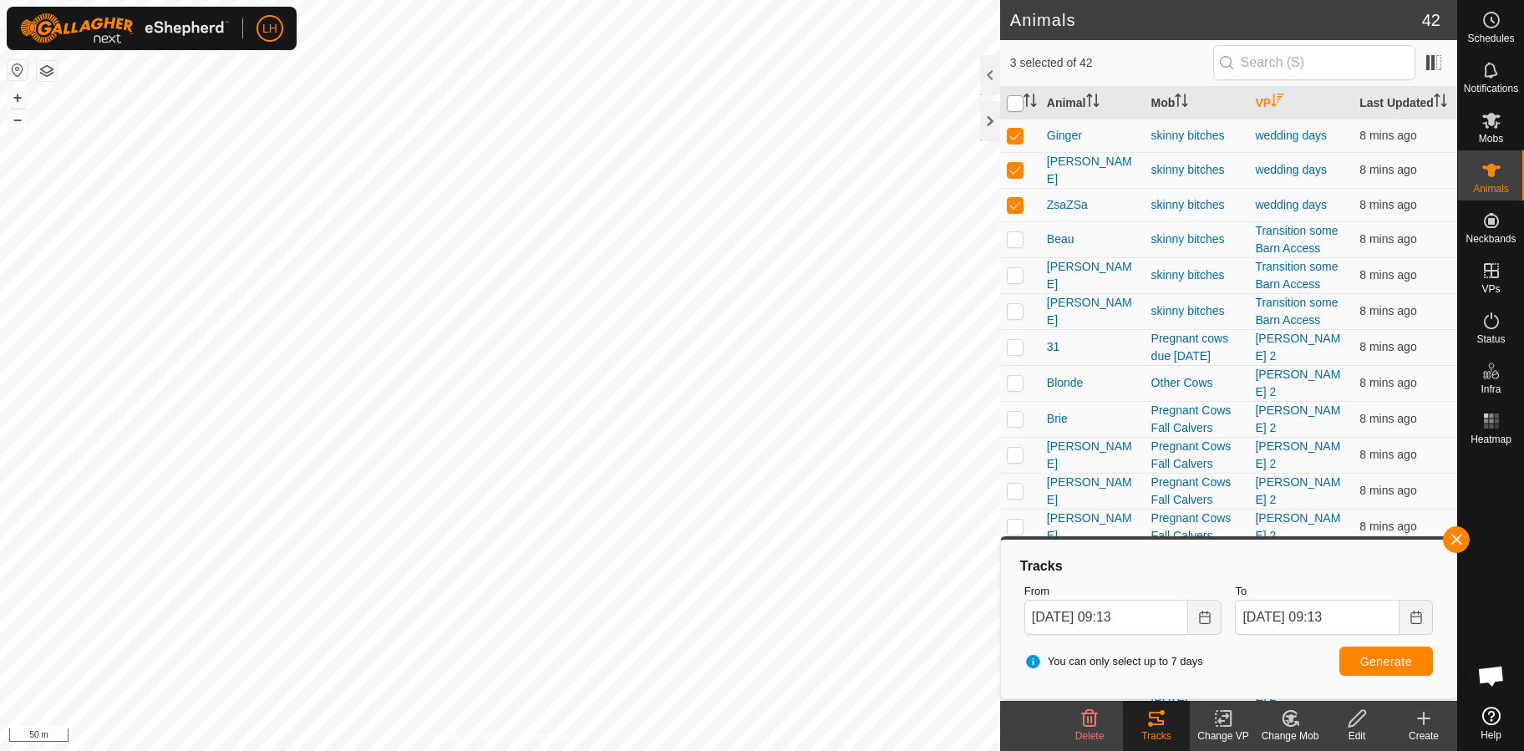
checkbox input "true"
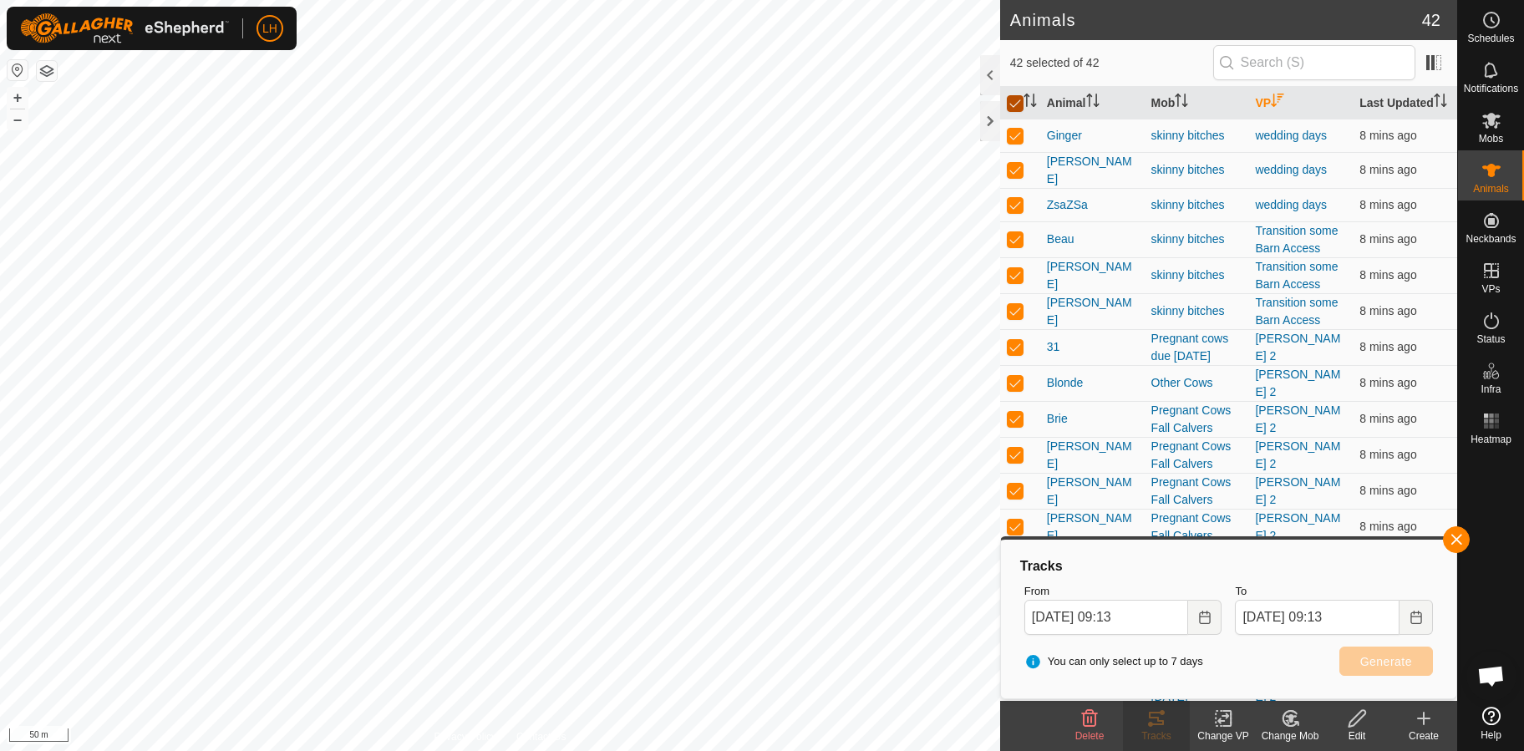
click at [1013, 112] on input "checkbox" at bounding box center [1015, 103] width 17 height 17
checkbox input "false"
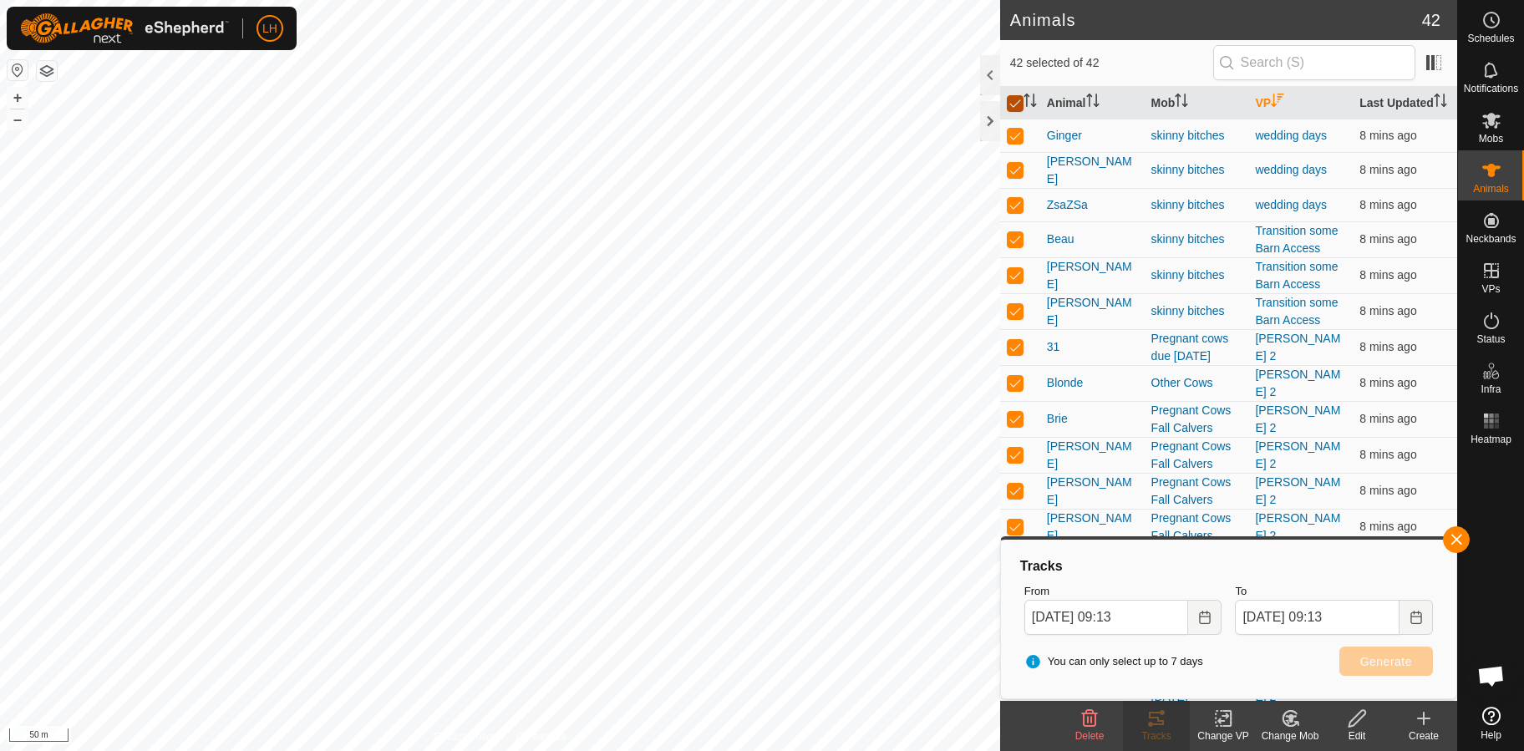
checkbox input "false"
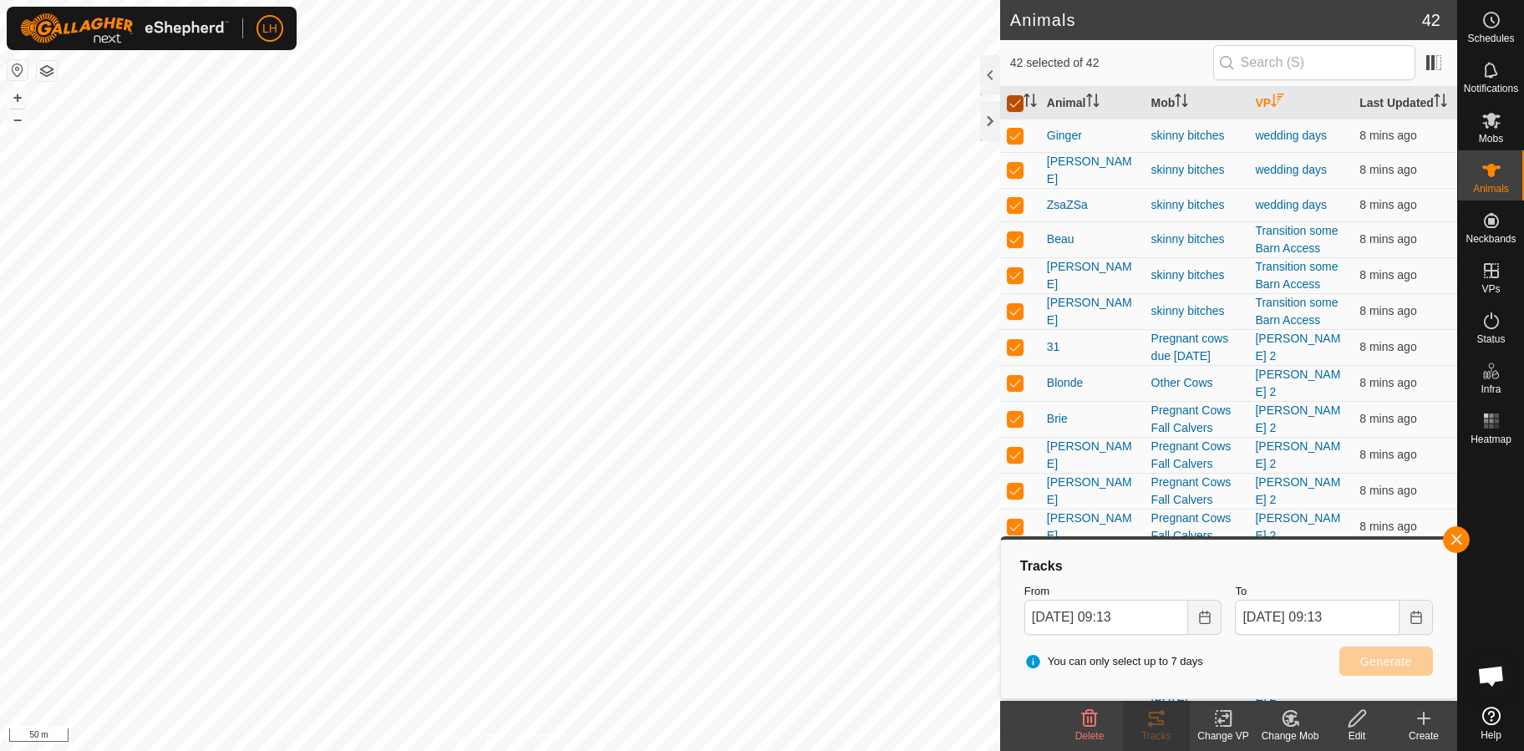
checkbox input "false"
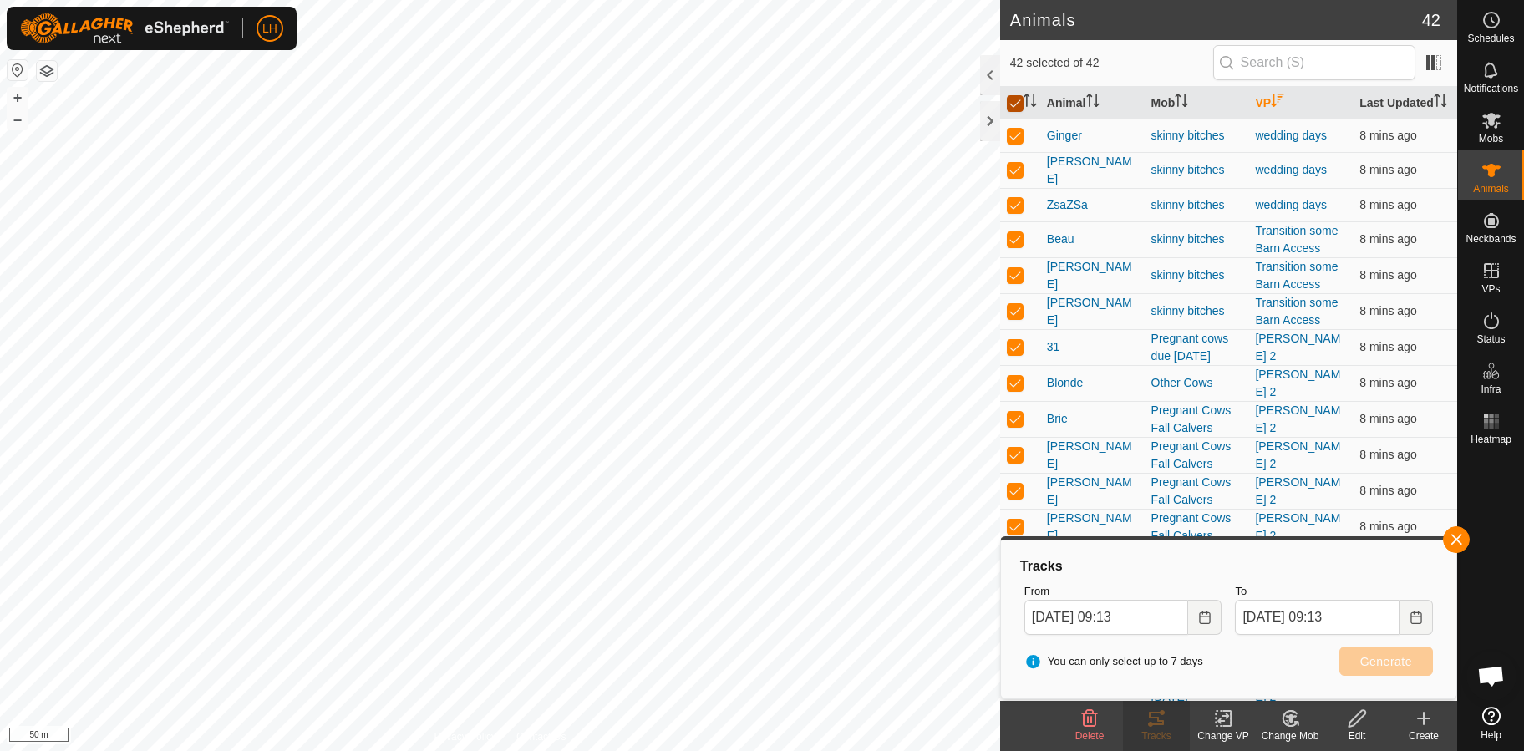
checkbox input "false"
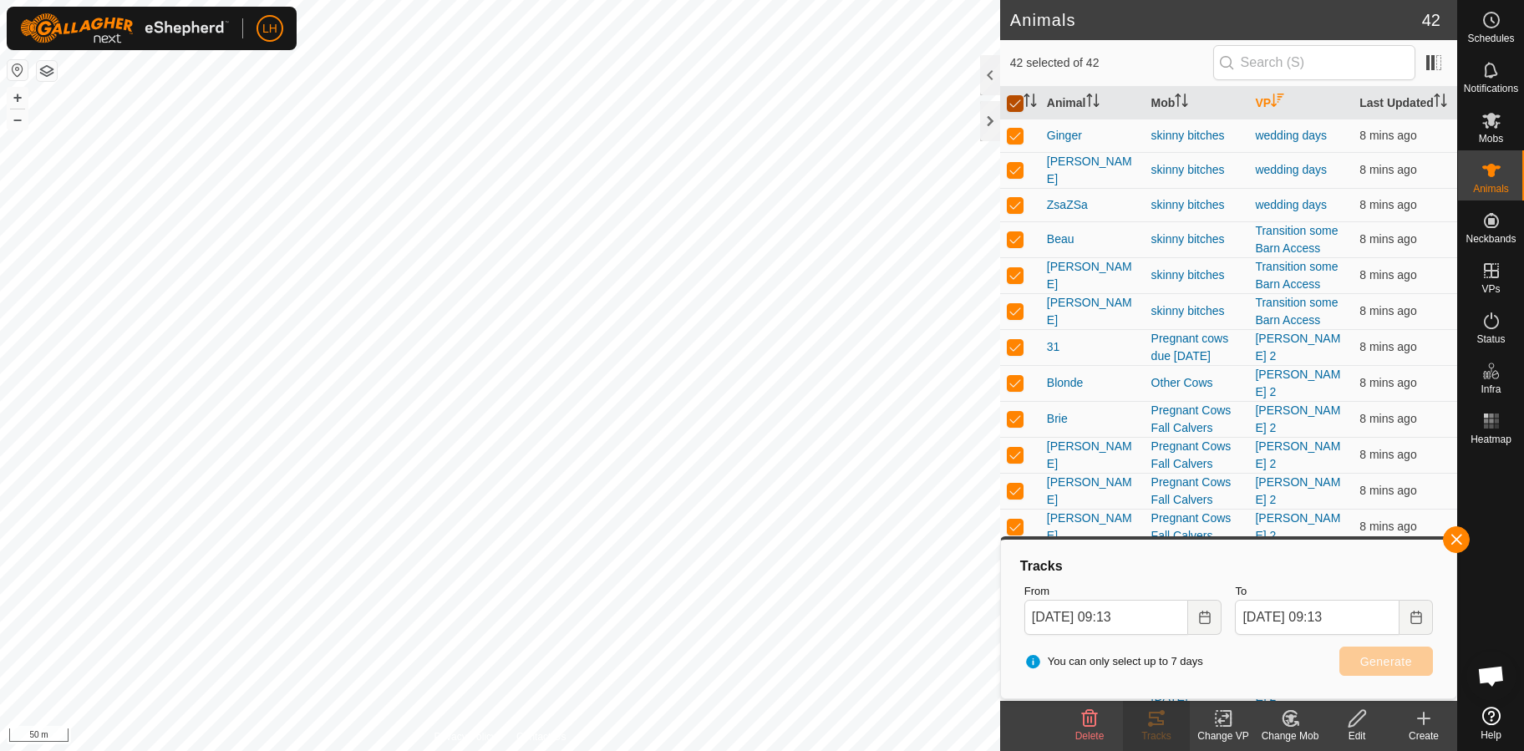
checkbox input "false"
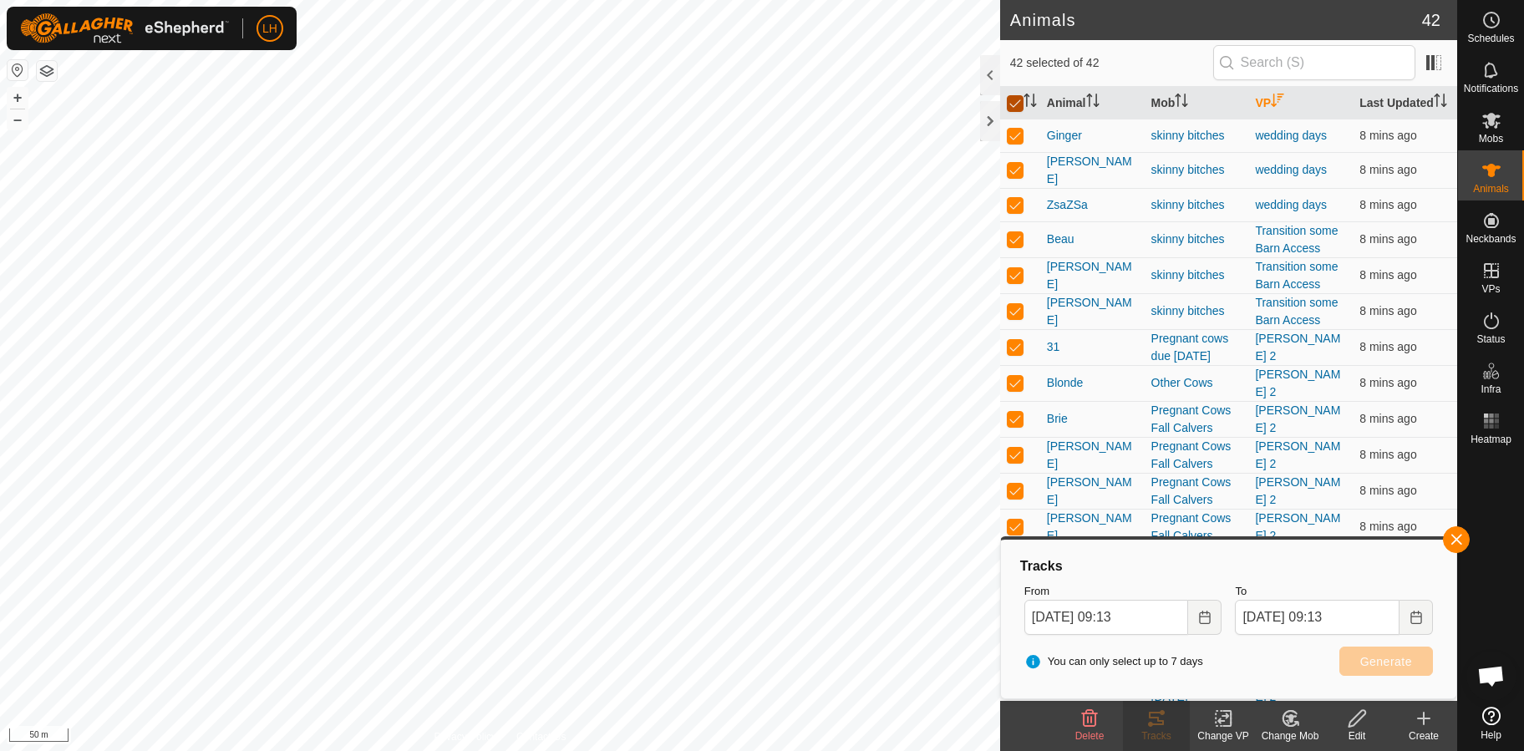
checkbox input "false"
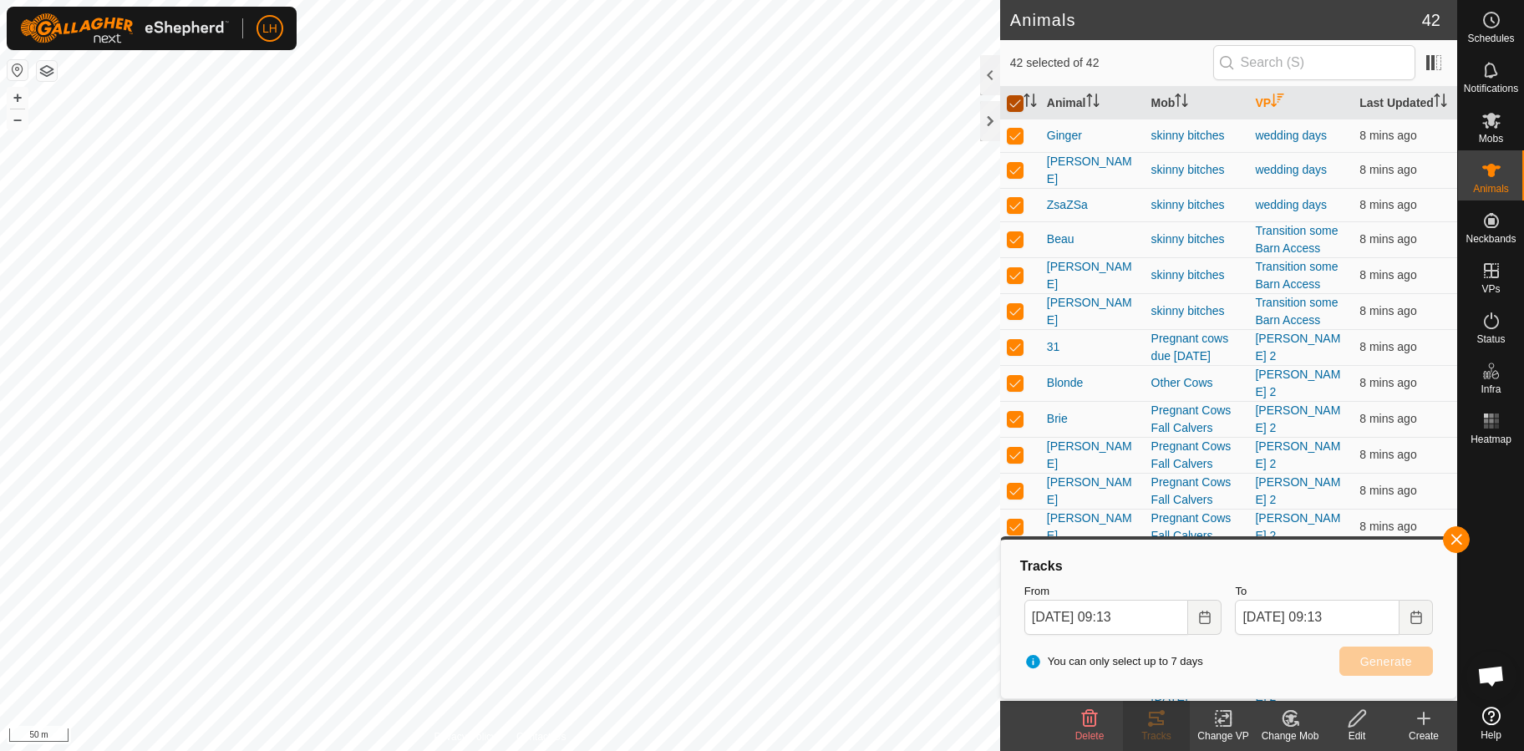
checkbox input "false"
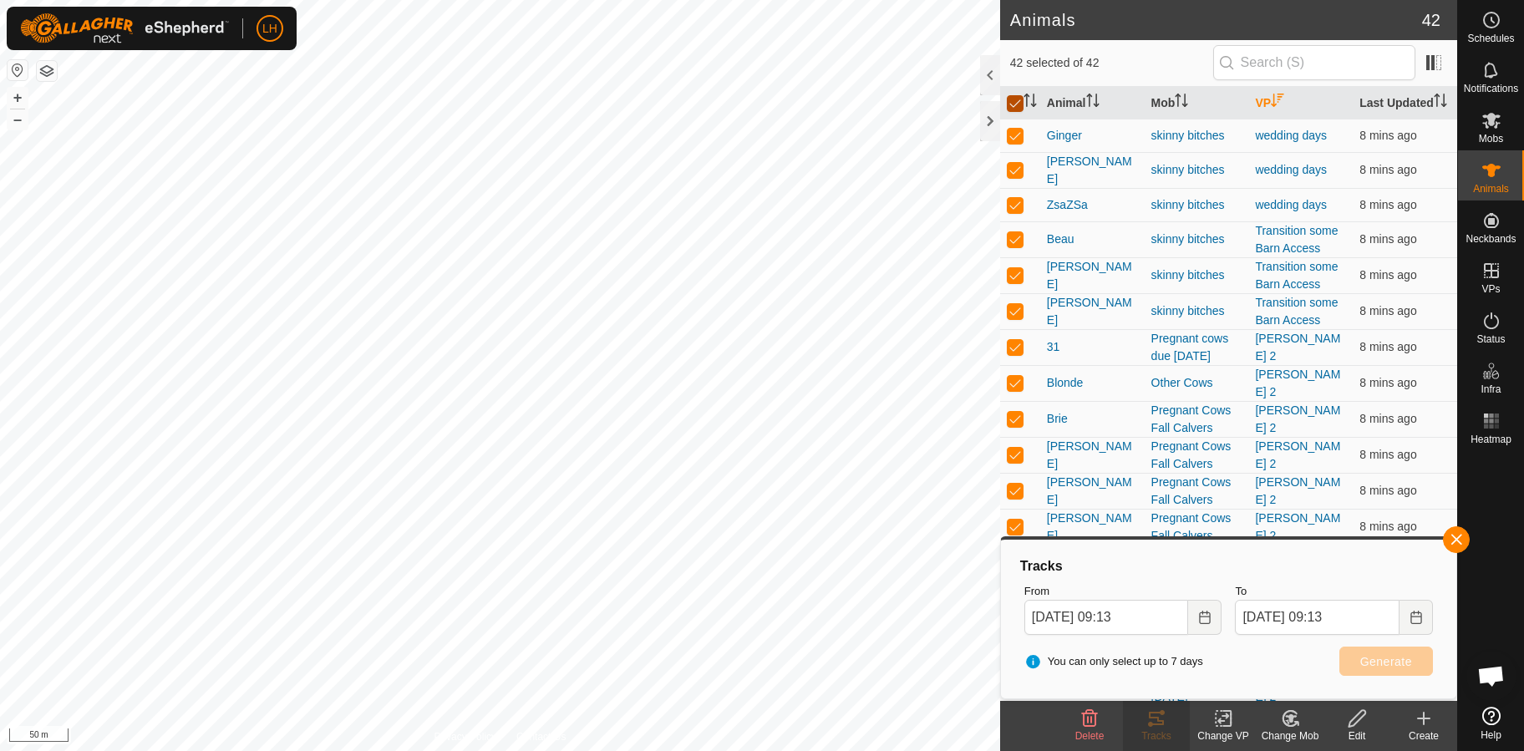
checkbox input "false"
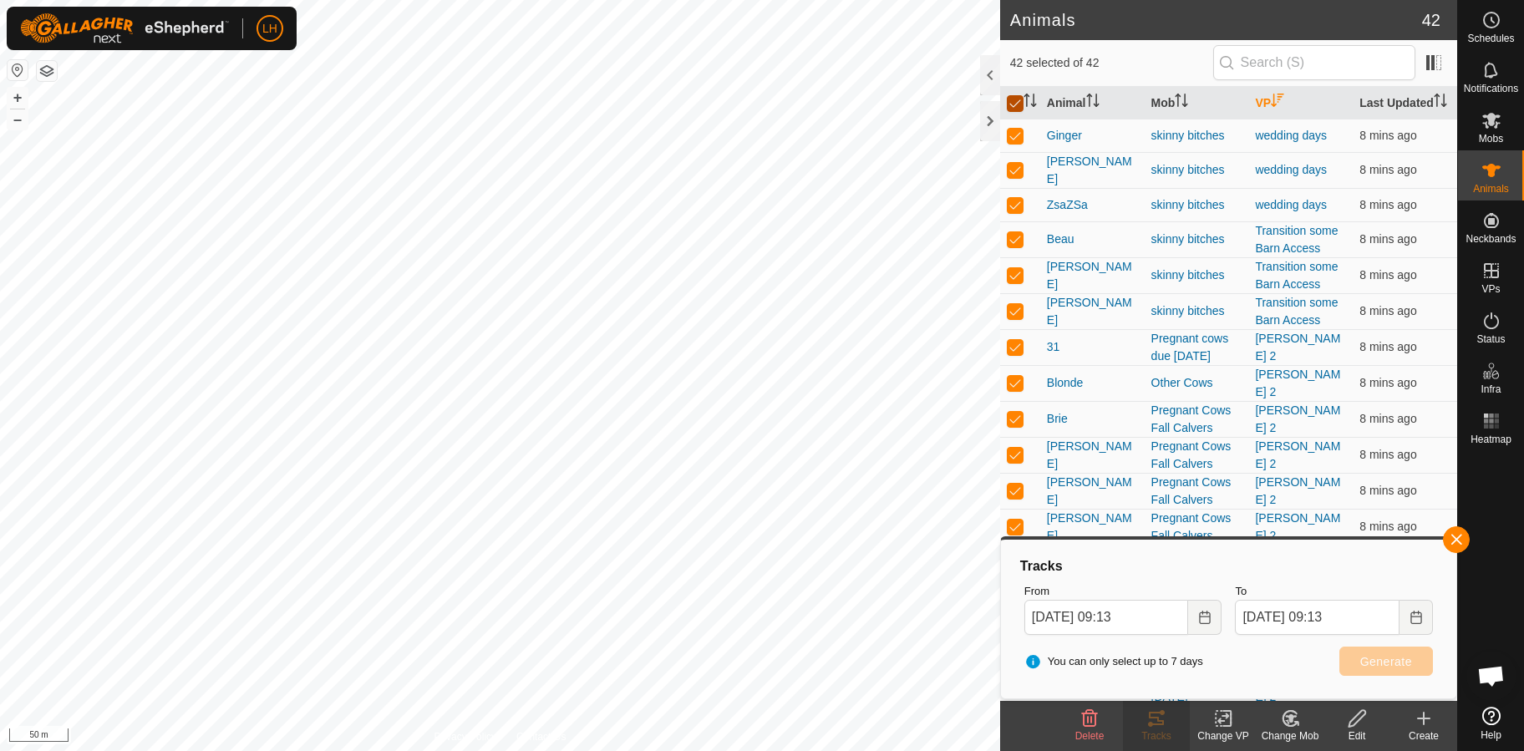
checkbox input "false"
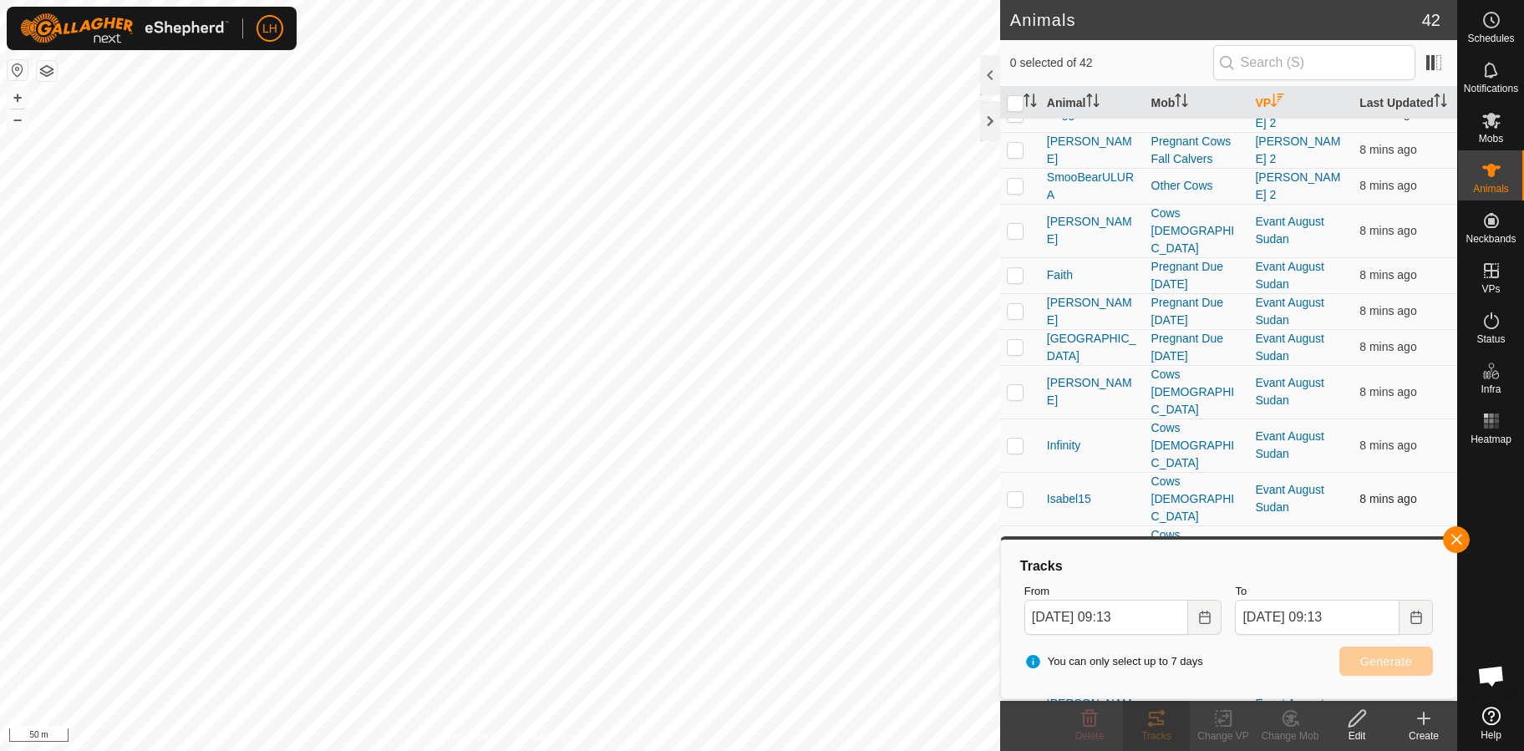
scroll to position [942, 0]
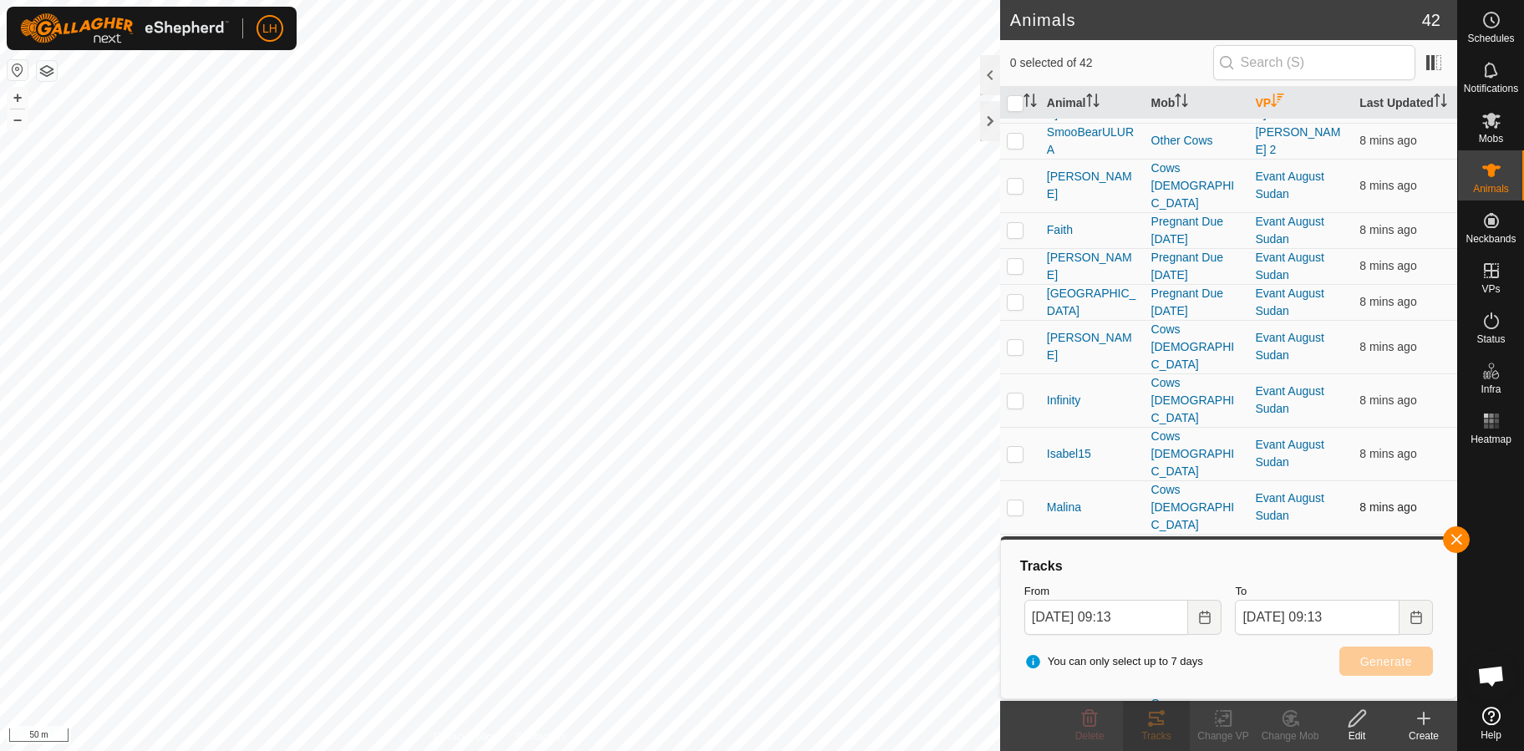
click at [1014, 500] on p-checkbox at bounding box center [1015, 506] width 17 height 13
checkbox input "true"
click at [1013, 447] on p-checkbox at bounding box center [1015, 453] width 17 height 13
checkbox input "true"
click at [1018, 394] on p-checkbox at bounding box center [1015, 400] width 17 height 13
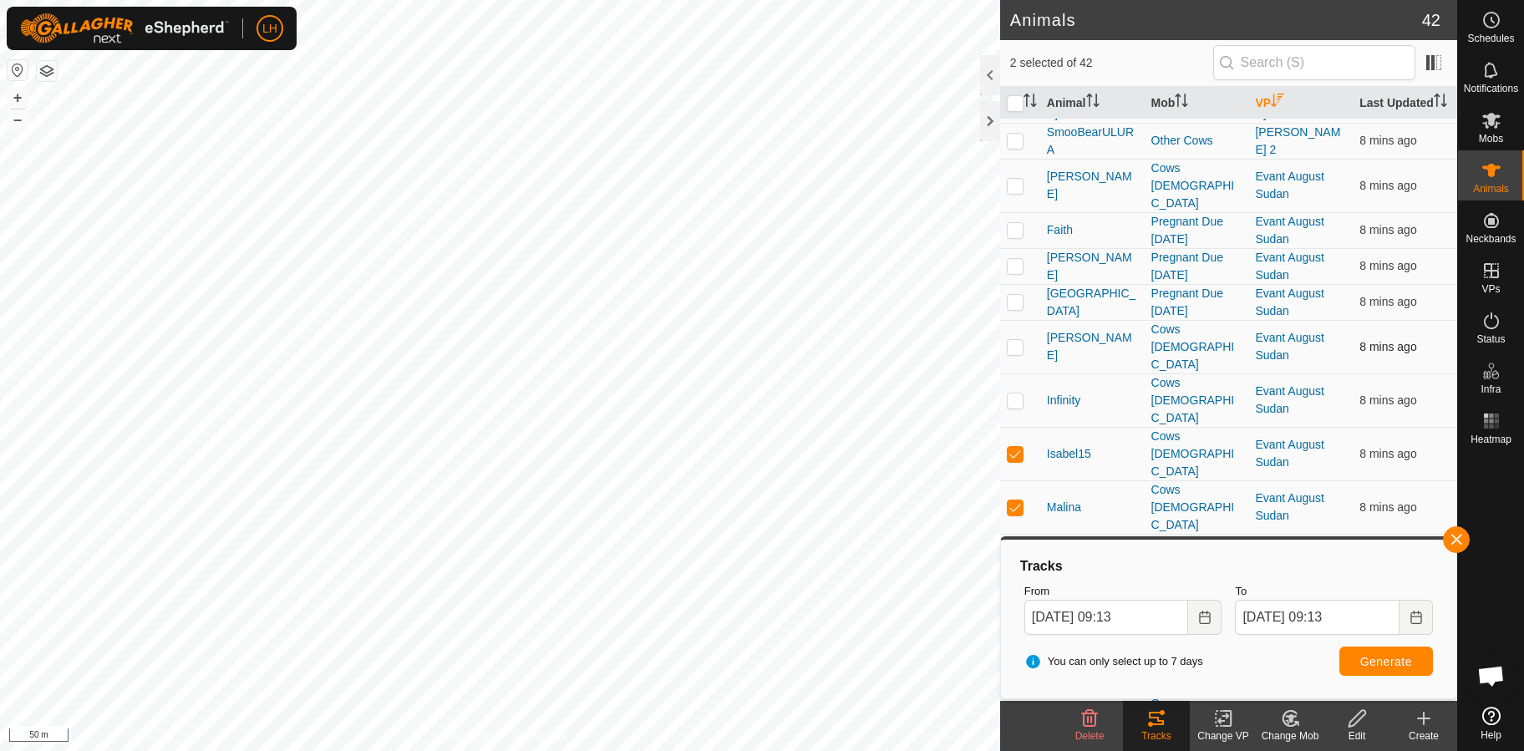
checkbox input "true"
click at [1018, 340] on p-checkbox at bounding box center [1015, 346] width 17 height 13
checkbox input "true"
click at [1011, 534] on td at bounding box center [1020, 560] width 40 height 53
checkbox input "true"
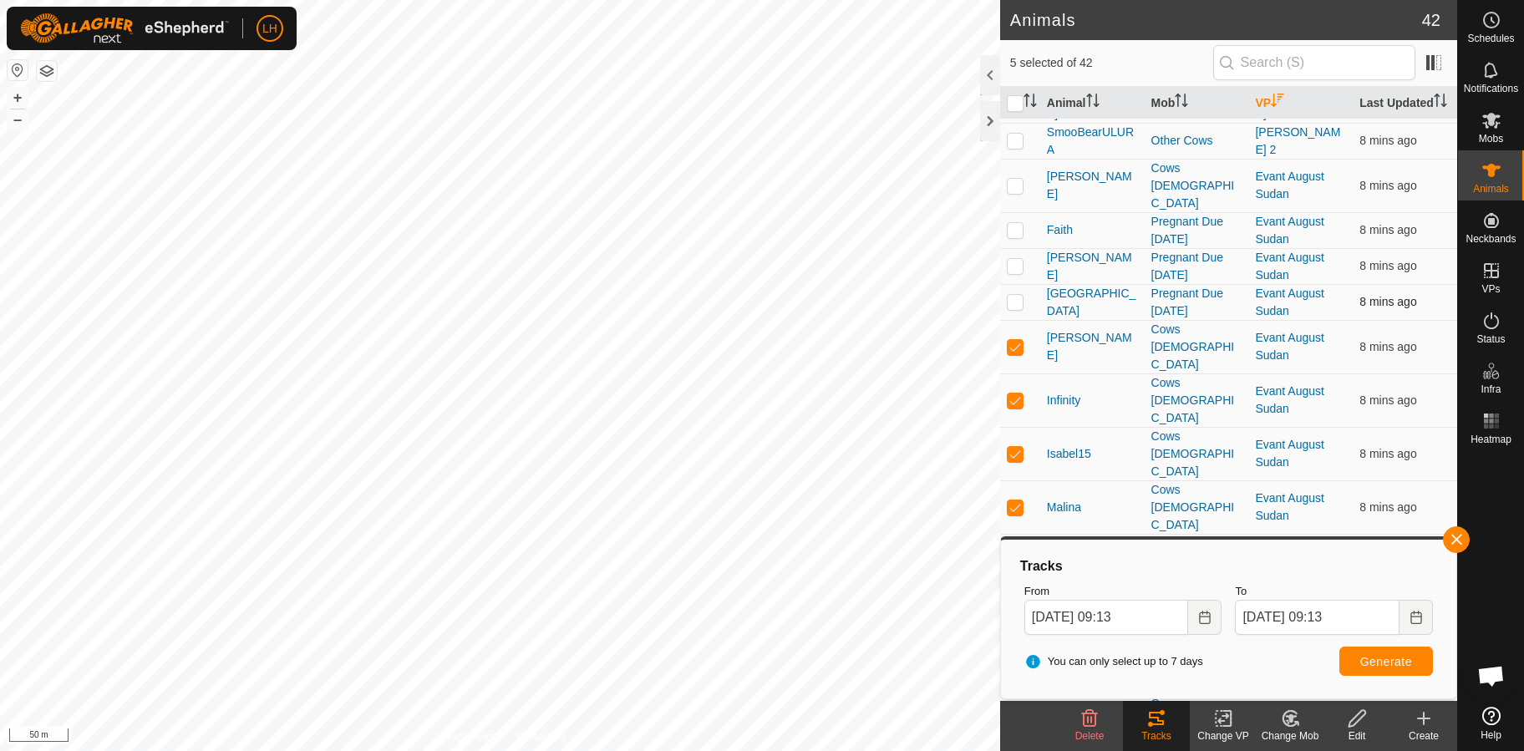
click at [1012, 295] on p-checkbox at bounding box center [1015, 301] width 17 height 13
checkbox input "true"
click at [1008, 261] on p-tablecheckbox at bounding box center [1015, 265] width 17 height 13
checkbox input "true"
click at [1367, 656] on span "Generate" at bounding box center [1386, 661] width 52 height 13
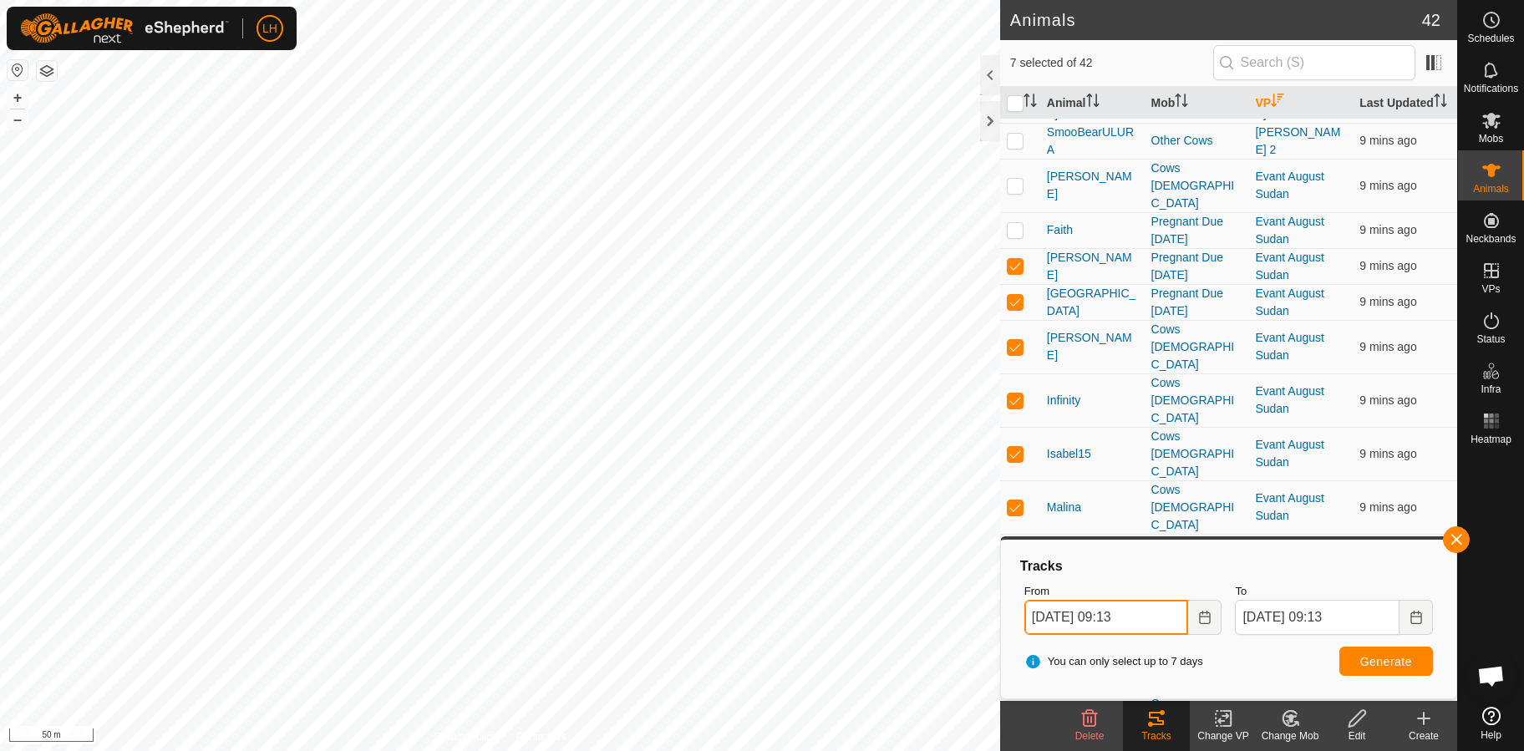
click at [1166, 619] on input "[DATE] 09:13" at bounding box center [1106, 617] width 165 height 35
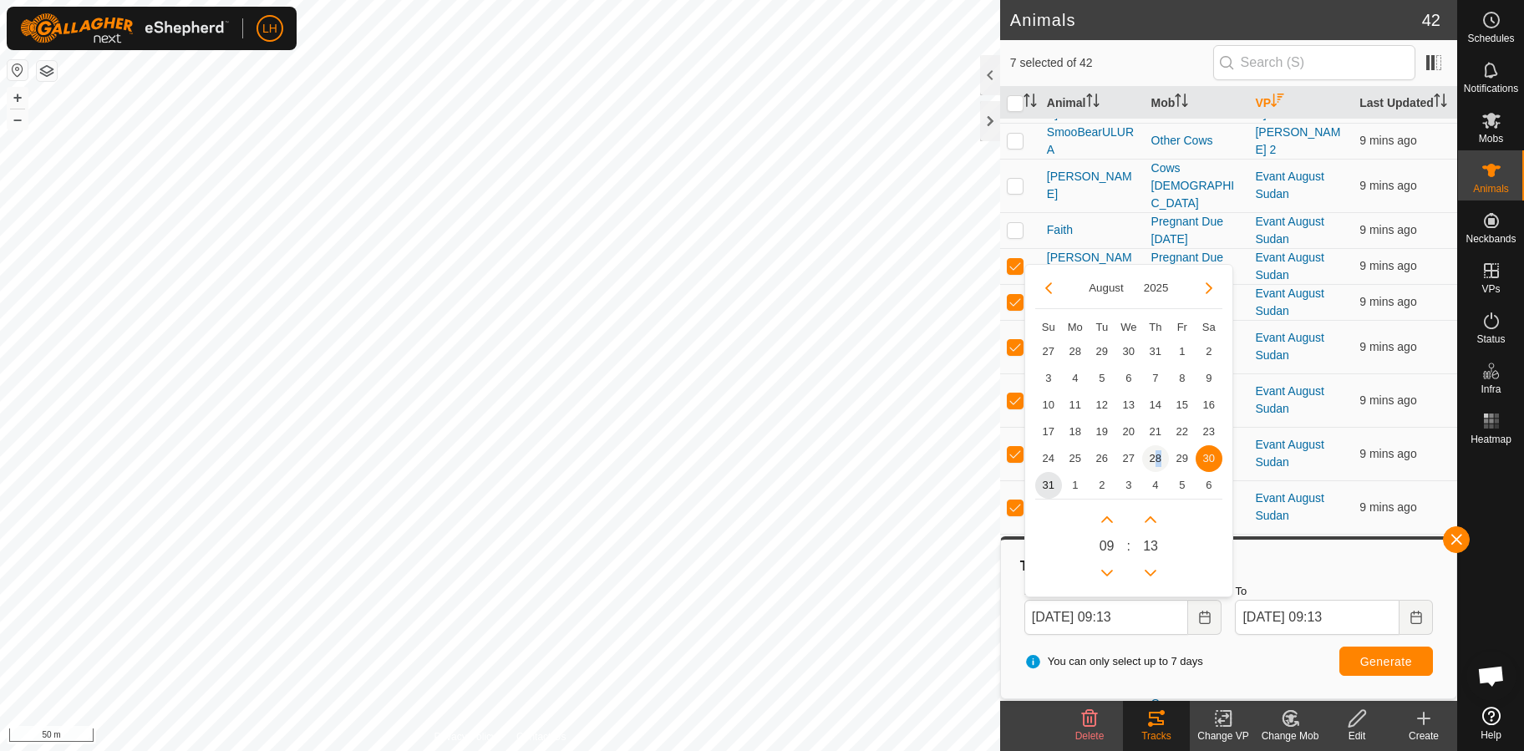
click at [1161, 461] on span "28" at bounding box center [1155, 458] width 27 height 27
type input "[DATE] 09:13"
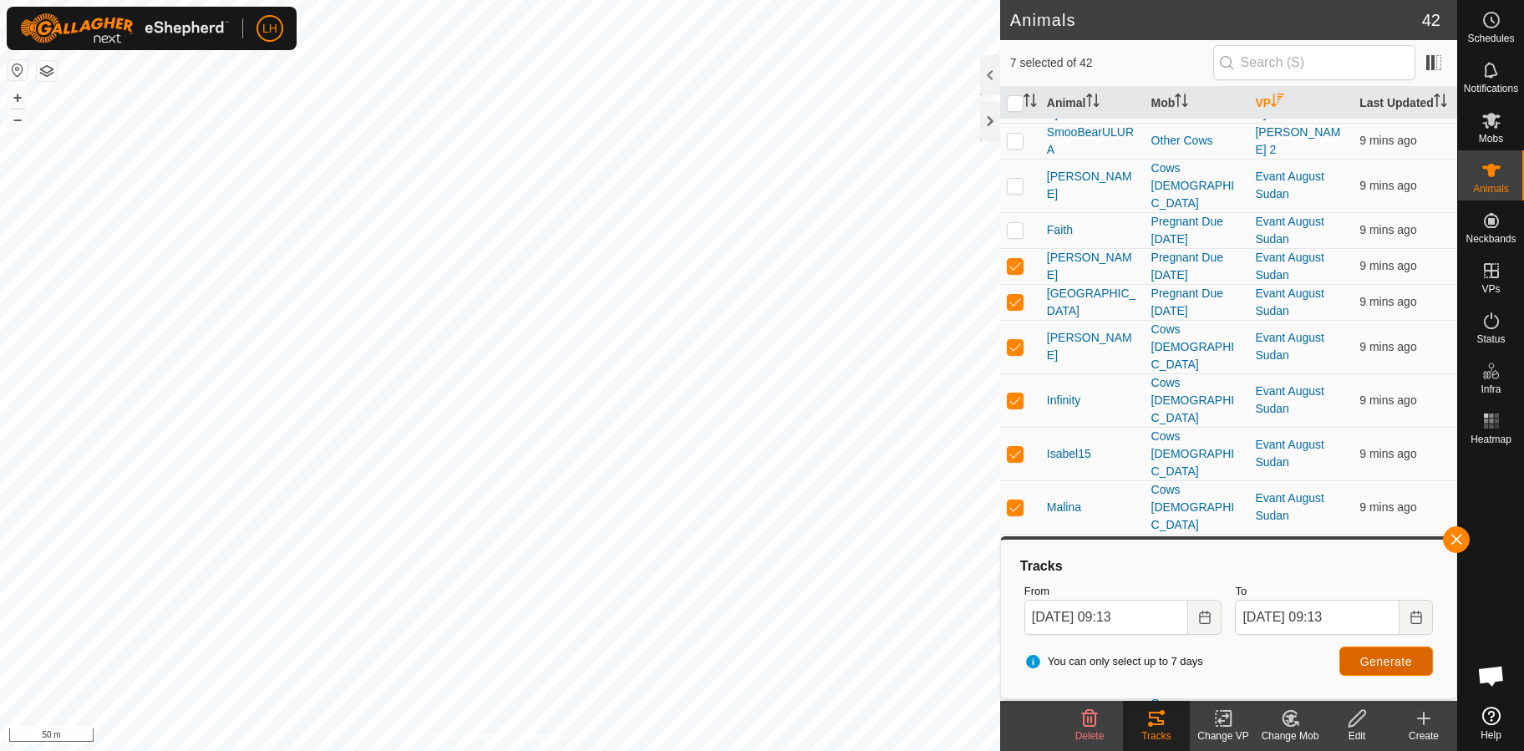
click at [1381, 666] on span "Generate" at bounding box center [1386, 661] width 52 height 13
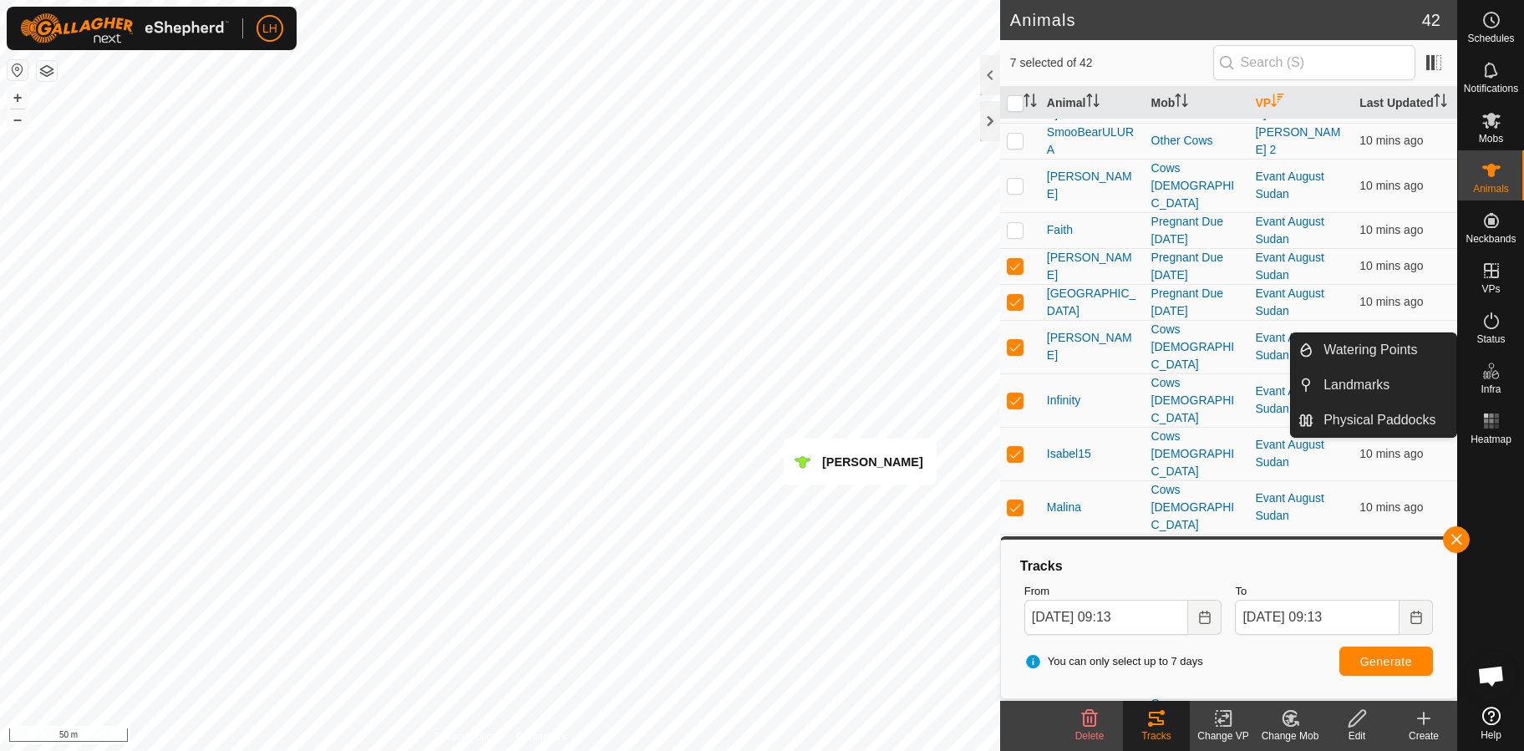
click at [1491, 373] on icon at bounding box center [1491, 371] width 20 height 20
click at [1490, 382] on es-infrastructure-svg-icon at bounding box center [1491, 371] width 30 height 27
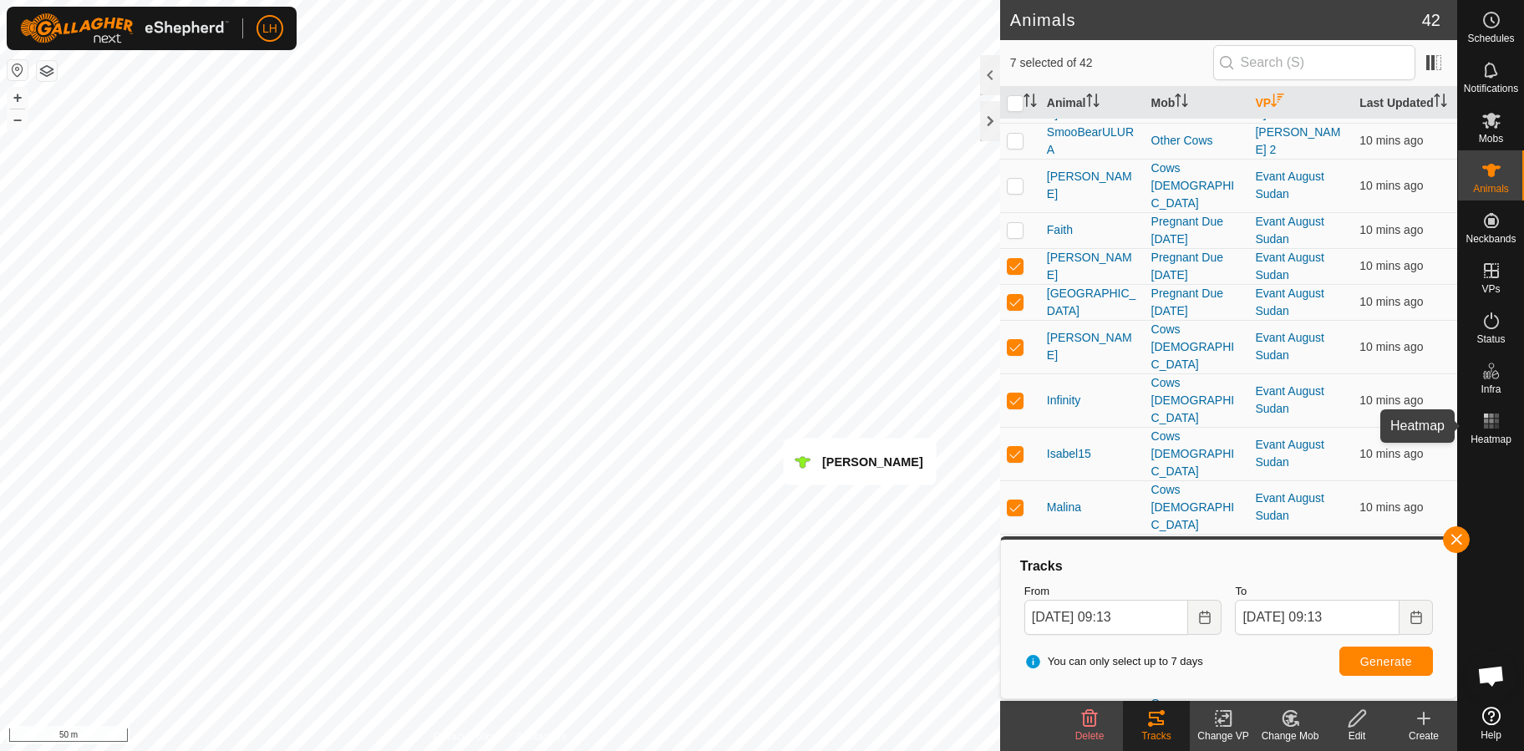
click at [1489, 414] on rect at bounding box center [1491, 416] width 4 height 4
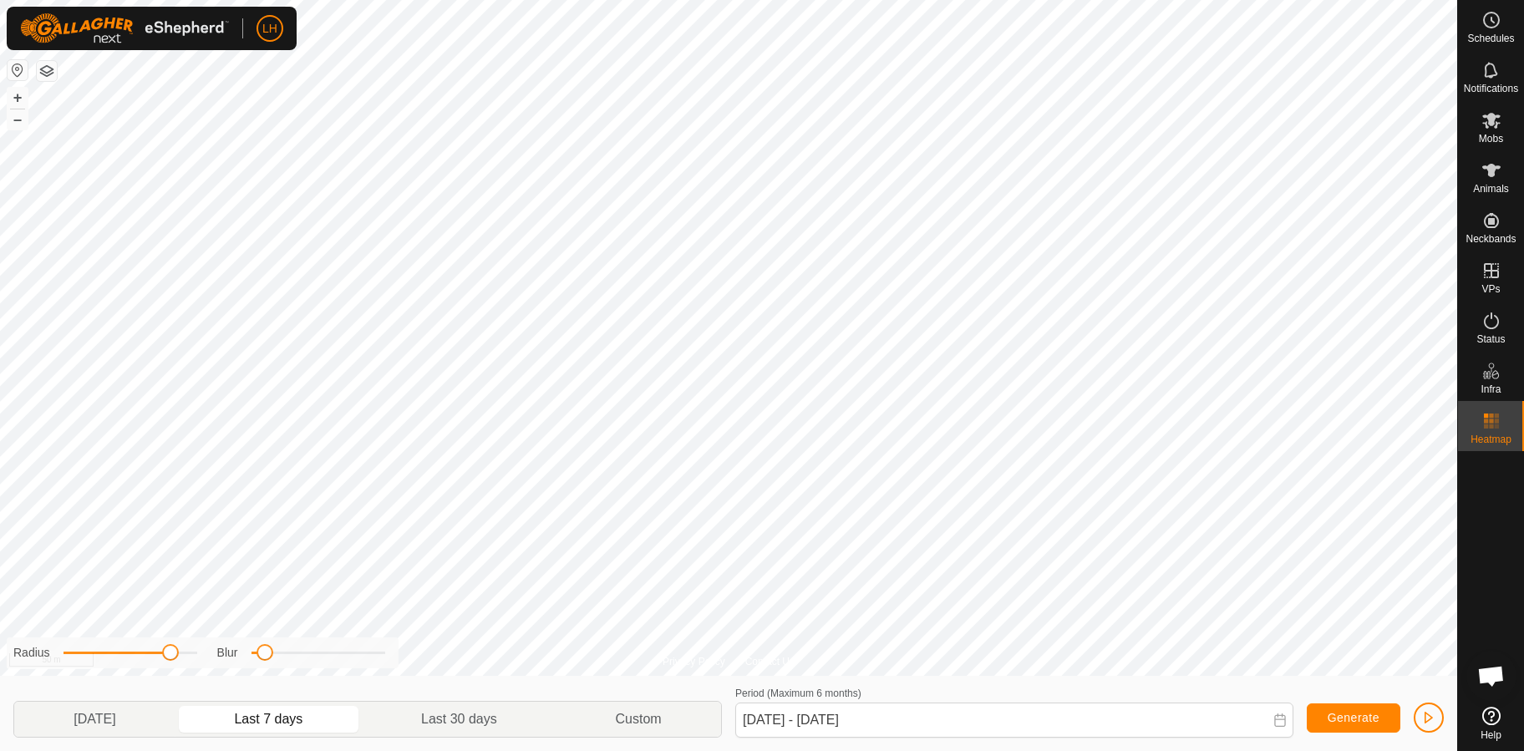
drag, startPoint x: 140, startPoint y: 647, endPoint x: 170, endPoint y: 640, distance: 31.6
click at [170, 640] on div "Radius Blur" at bounding box center [203, 652] width 392 height 31
click at [16, 72] on button "button" at bounding box center [18, 70] width 20 height 20
click at [411, 0] on html "LH Schedules Notifications Mobs Animals Neckbands VPs Status Infra Heatmap Help…" at bounding box center [762, 375] width 1524 height 751
click at [157, 669] on div "Privacy Policy Contact Us ChiefExecutive 2705595315 [PERSON_NAME] + – ⇧ i 200 m…" at bounding box center [728, 375] width 1457 height 751
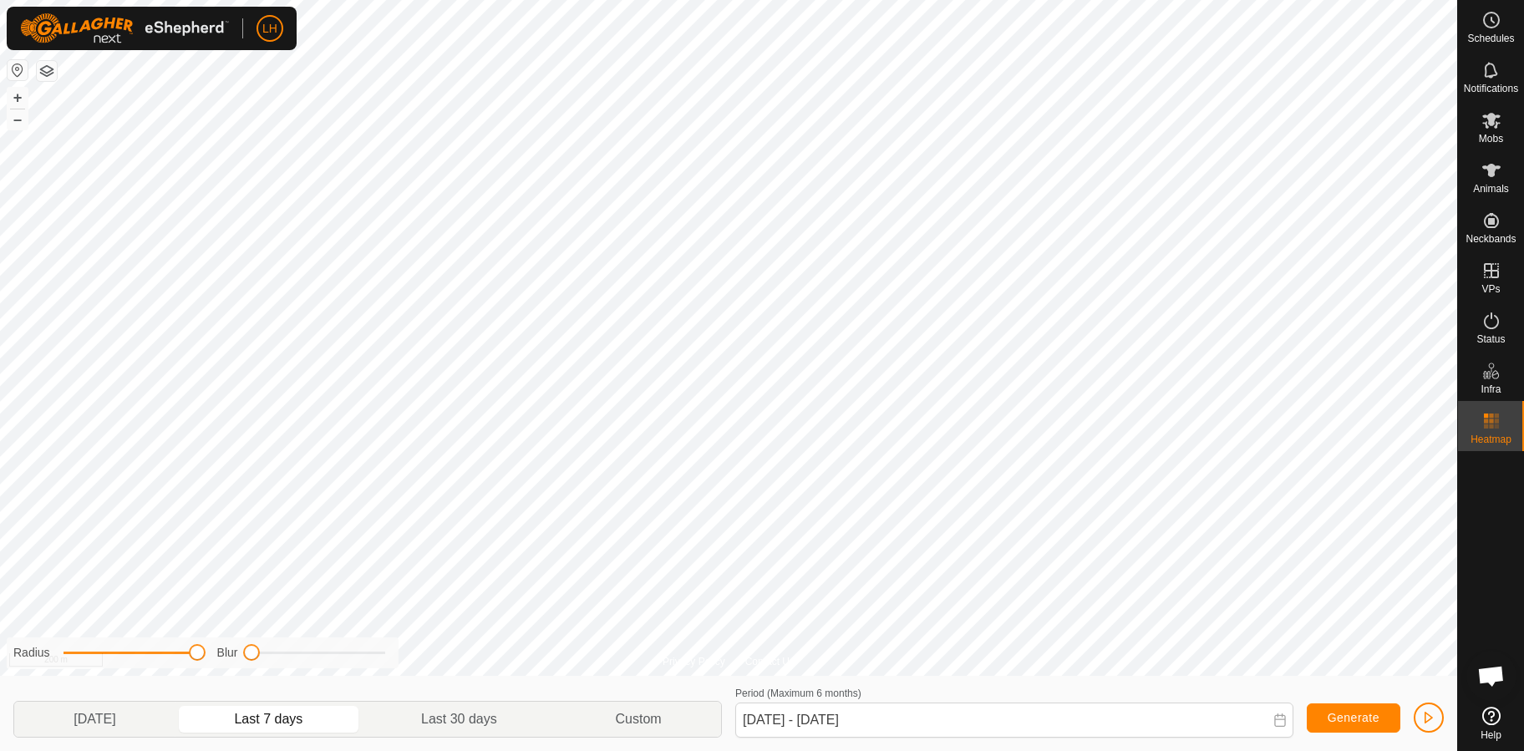
drag, startPoint x: 167, startPoint y: 658, endPoint x: 402, endPoint y: 681, distance: 235.9
click at [402, 681] on div "Radius Blur [DATE] Last 7 days Last 30 days Custom Period (Maximum 6 months) [D…" at bounding box center [728, 713] width 1457 height 75
